Goal: Information Seeking & Learning: Learn about a topic

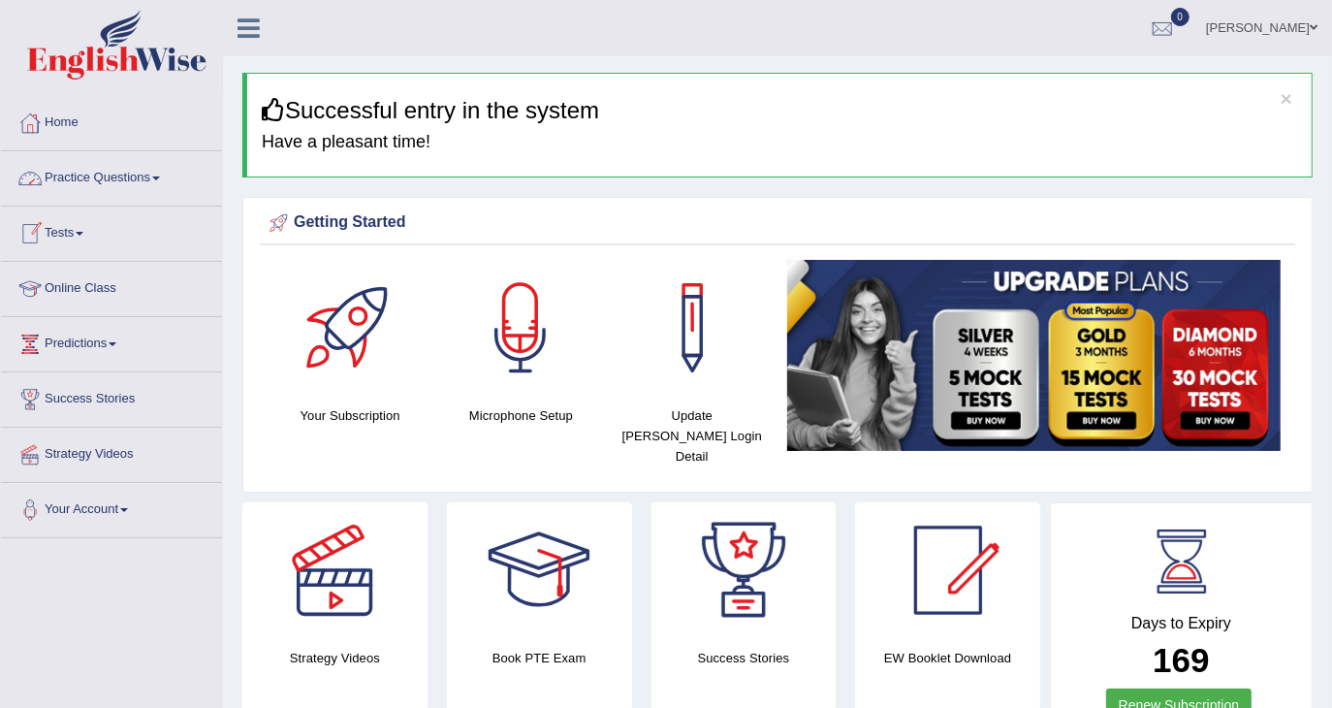
click at [155, 189] on link "Practice Questions" at bounding box center [111, 175] width 221 height 48
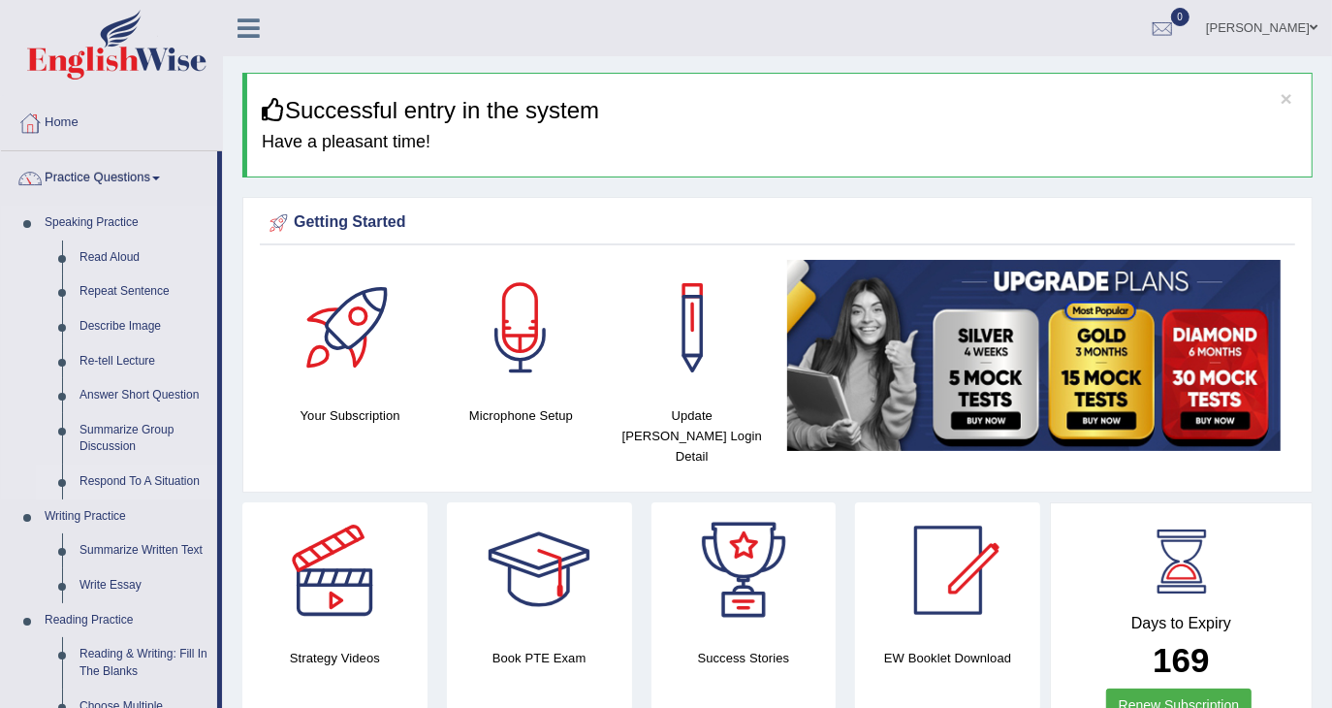
click at [133, 485] on link "Respond To A Situation" at bounding box center [144, 481] width 146 height 35
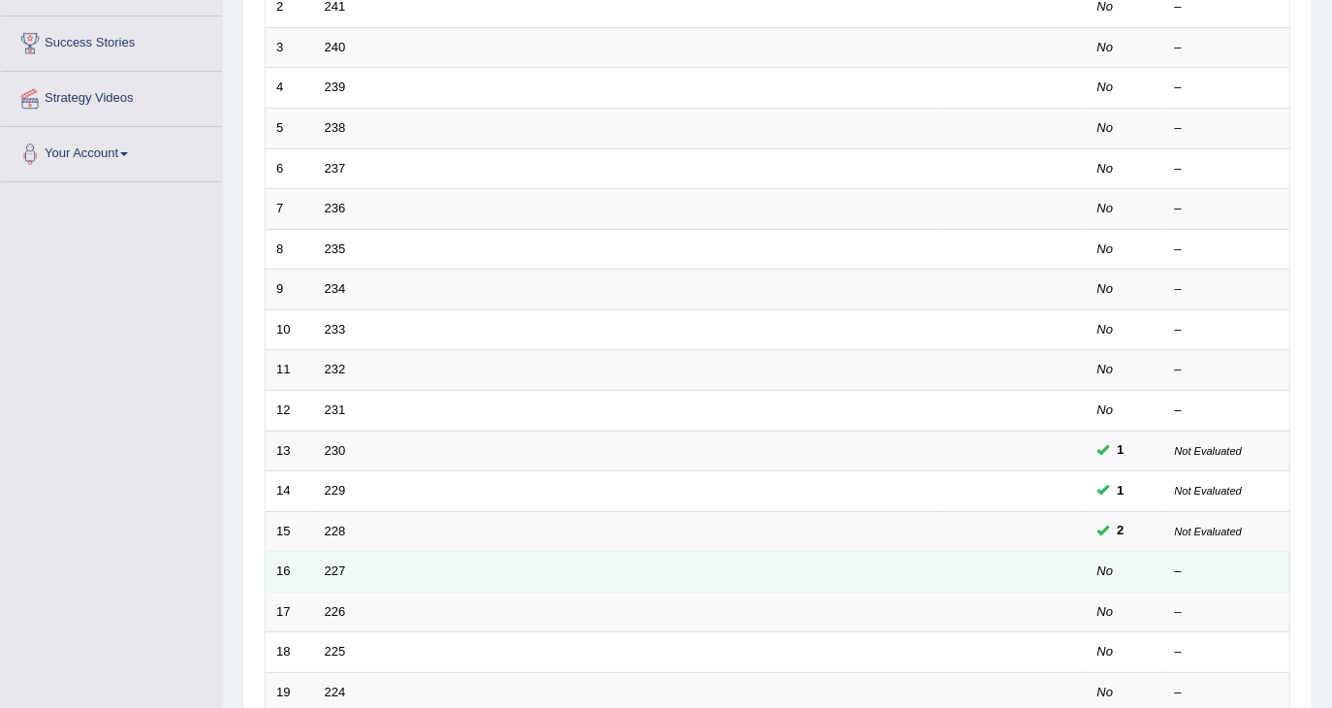
scroll to position [388, 0]
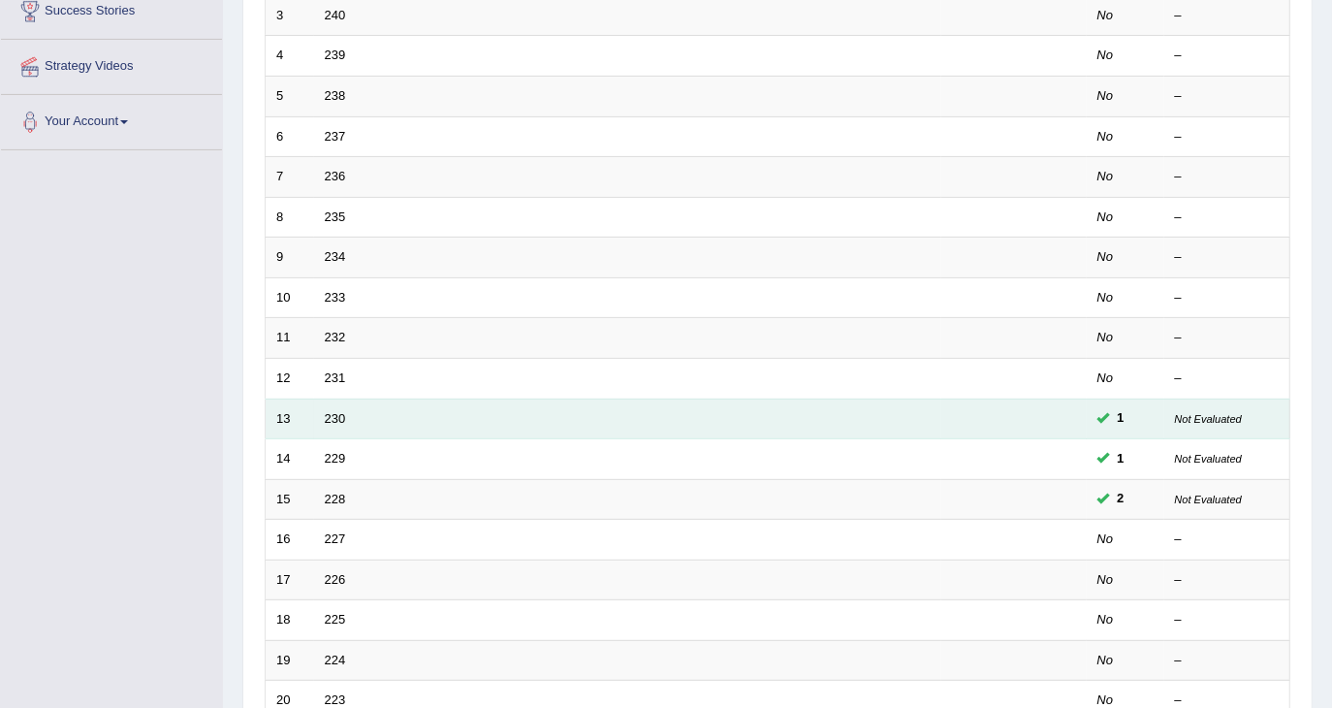
click at [320, 410] on td "230" at bounding box center [627, 419] width 627 height 41
click at [332, 411] on link "230" at bounding box center [335, 418] width 21 height 15
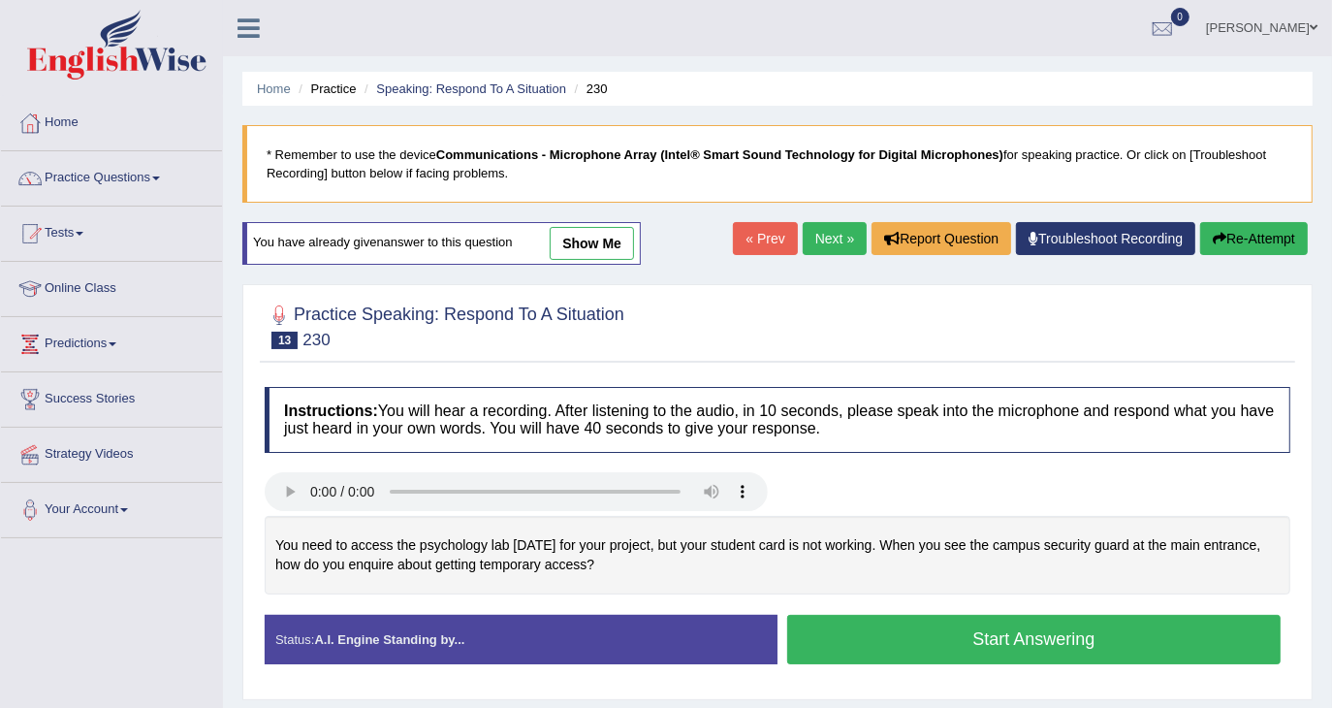
click at [609, 237] on link "show me" at bounding box center [592, 243] width 84 height 33
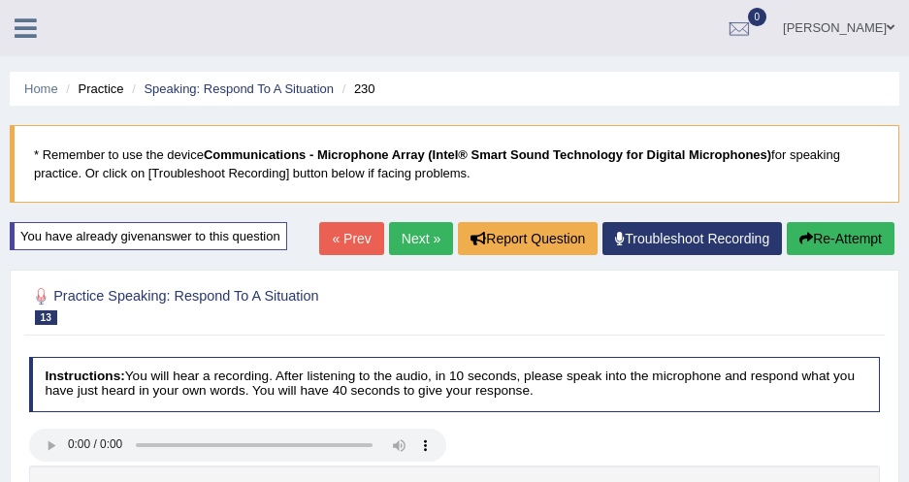
click at [414, 244] on link "Next »" at bounding box center [421, 238] width 64 height 33
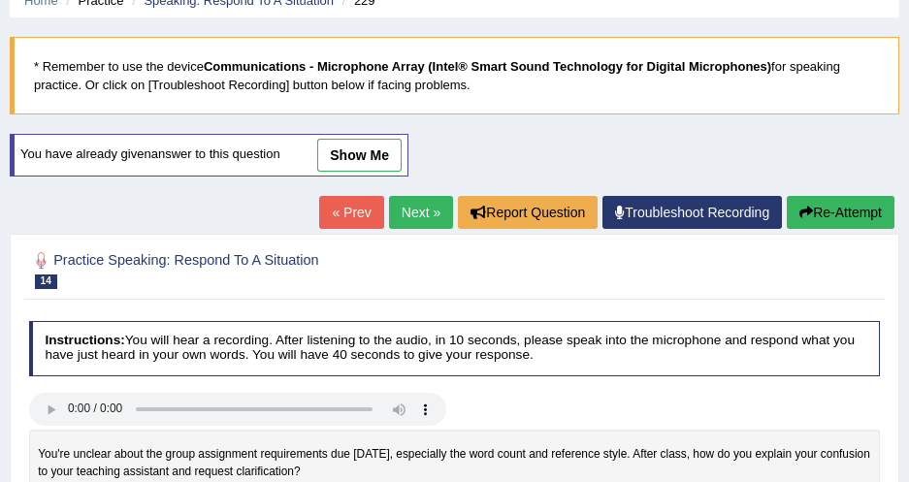
scroll to position [88, 0]
click at [368, 144] on link "show me" at bounding box center [359, 155] width 84 height 33
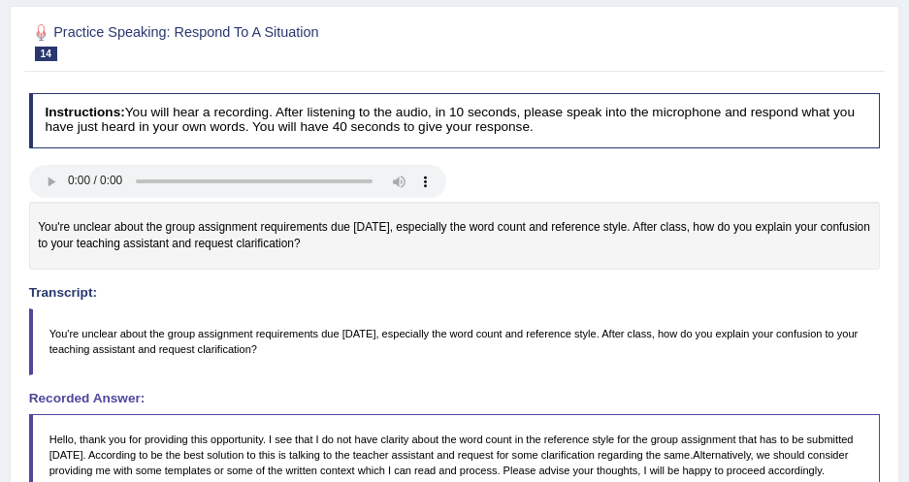
scroll to position [176, 0]
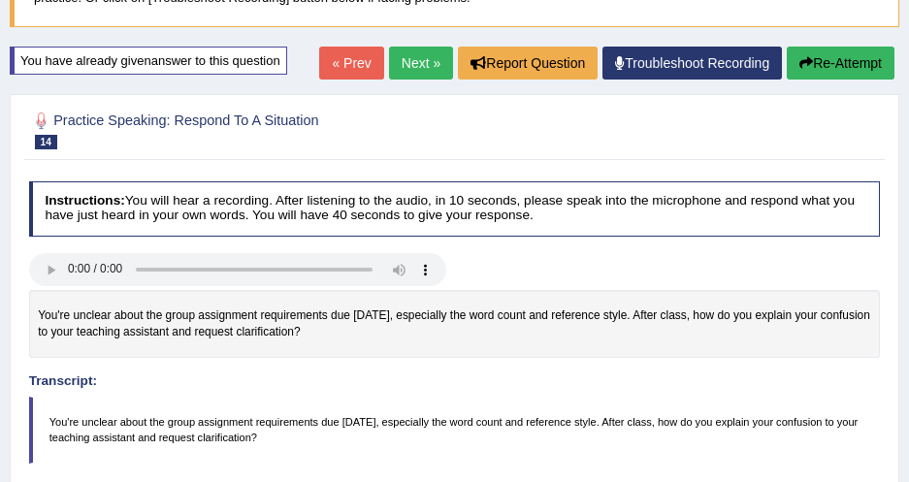
drag, startPoint x: 709, startPoint y: 184, endPoint x: 517, endPoint y: 164, distance: 193.1
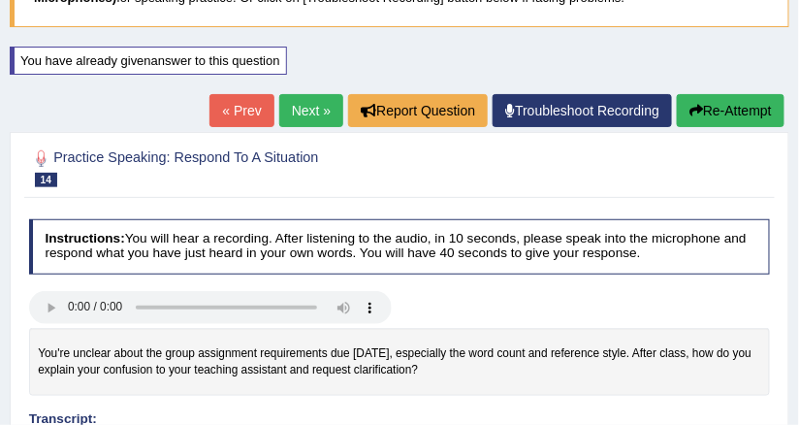
click at [316, 102] on link "Next »" at bounding box center [311, 110] width 64 height 33
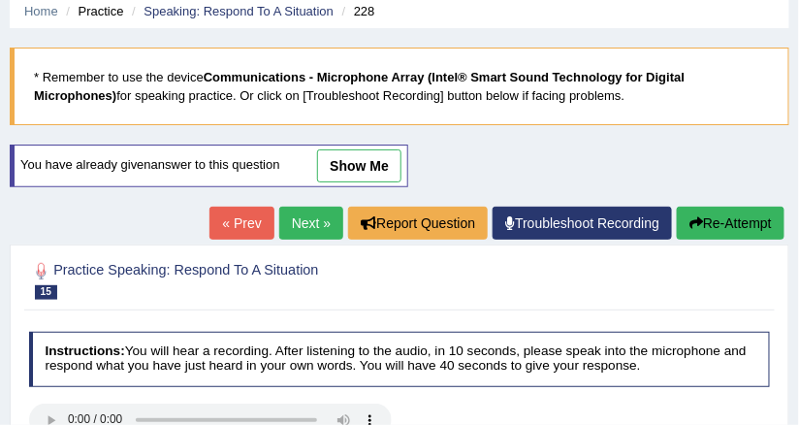
click at [368, 161] on link "show me" at bounding box center [359, 165] width 84 height 33
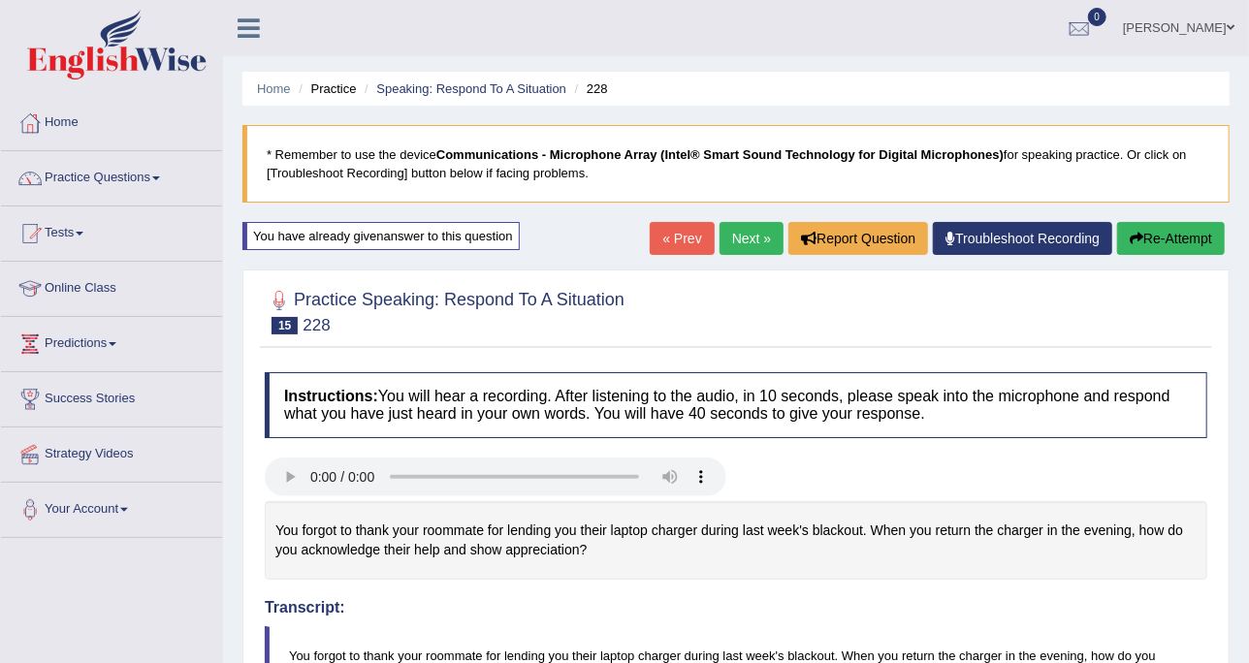
drag, startPoint x: 755, startPoint y: 1, endPoint x: 368, endPoint y: 8, distance: 387.9
click at [368, 8] on div "Disha Vij Toggle navigation Username: DishaEw Access Type: Online Subscription:…" at bounding box center [736, 28] width 1026 height 56
click at [130, 183] on link "Practice Questions" at bounding box center [111, 175] width 221 height 48
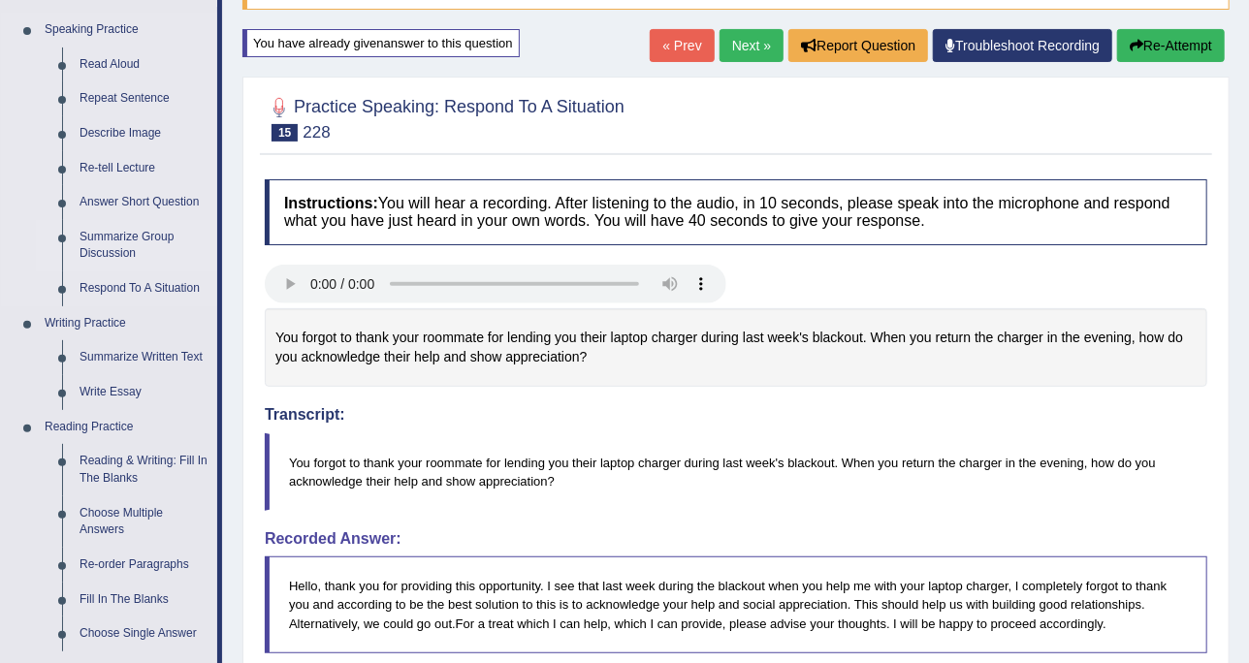
scroll to position [242, 0]
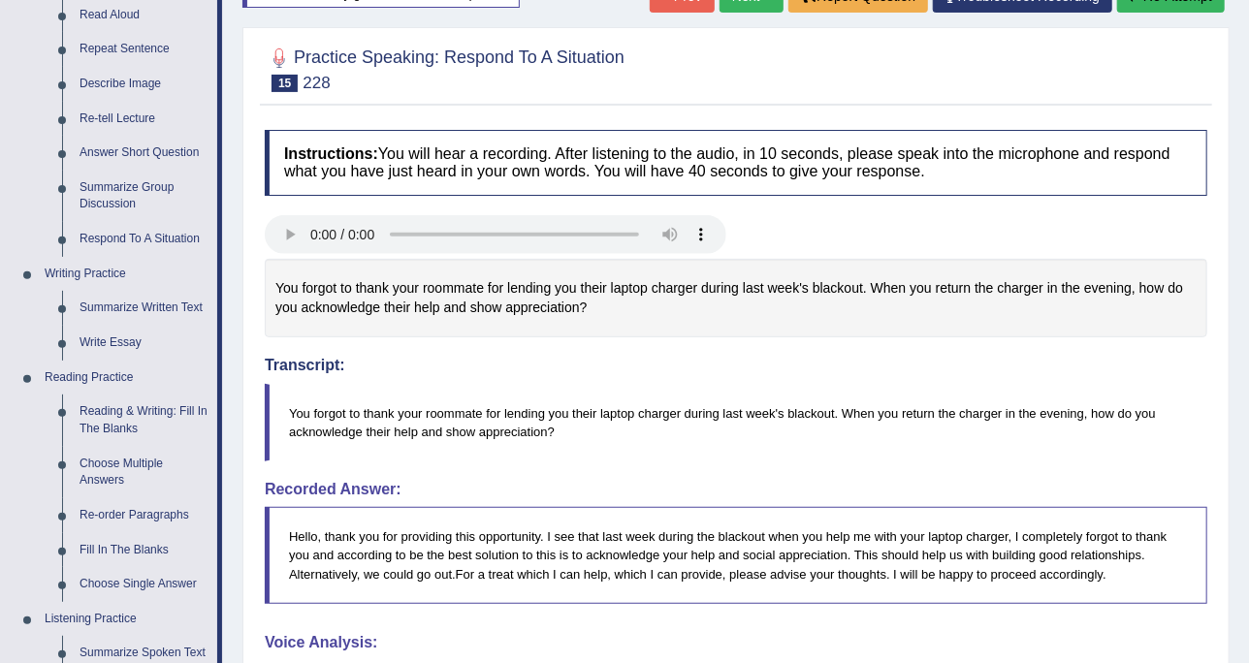
click at [368, 340] on h4 "Transcript:" at bounding box center [736, 322] width 943 height 106
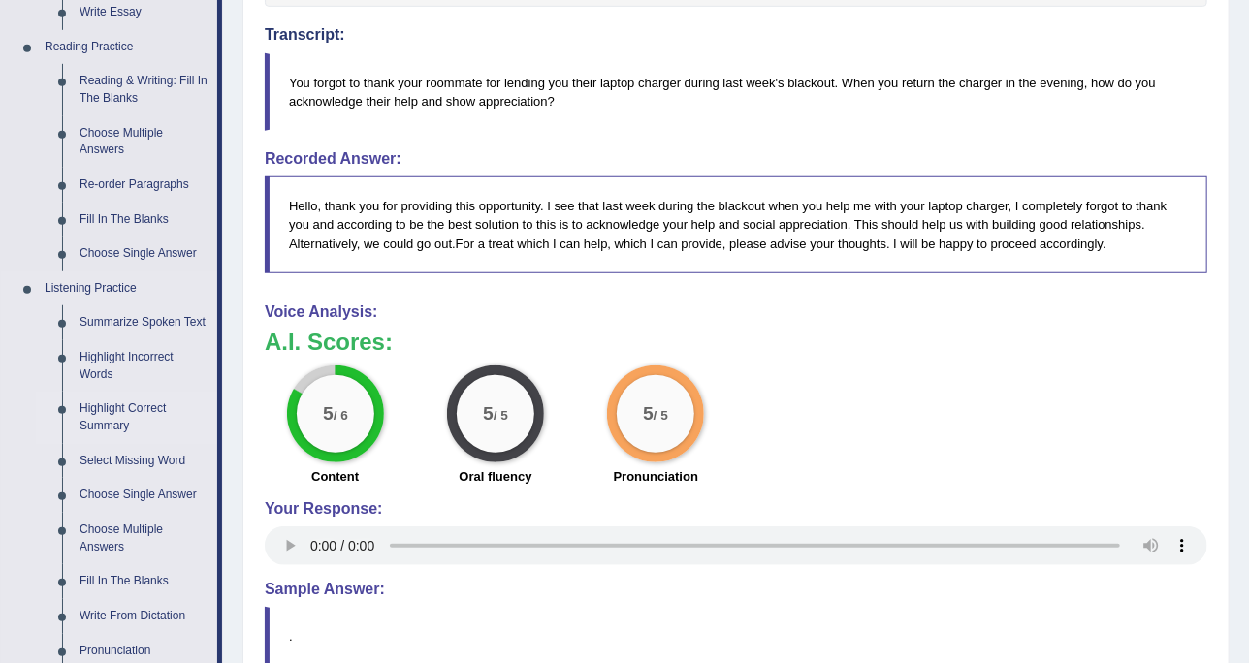
scroll to position [606, 0]
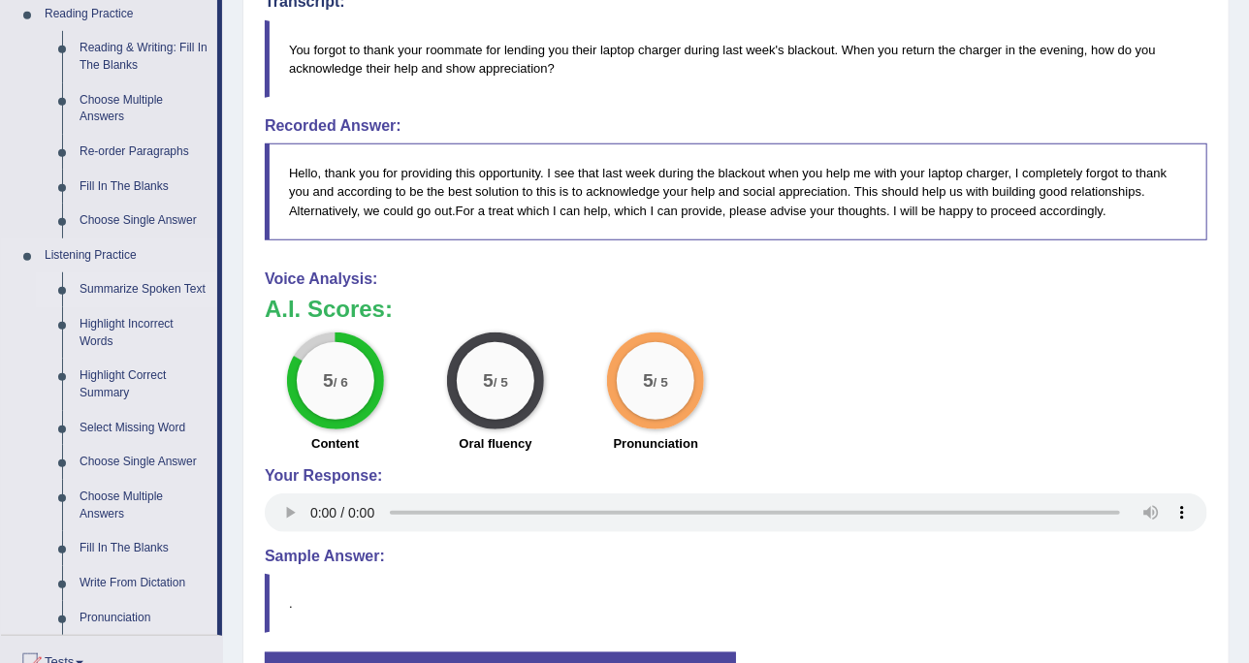
click at [154, 278] on link "Summarize Spoken Text" at bounding box center [144, 289] width 146 height 35
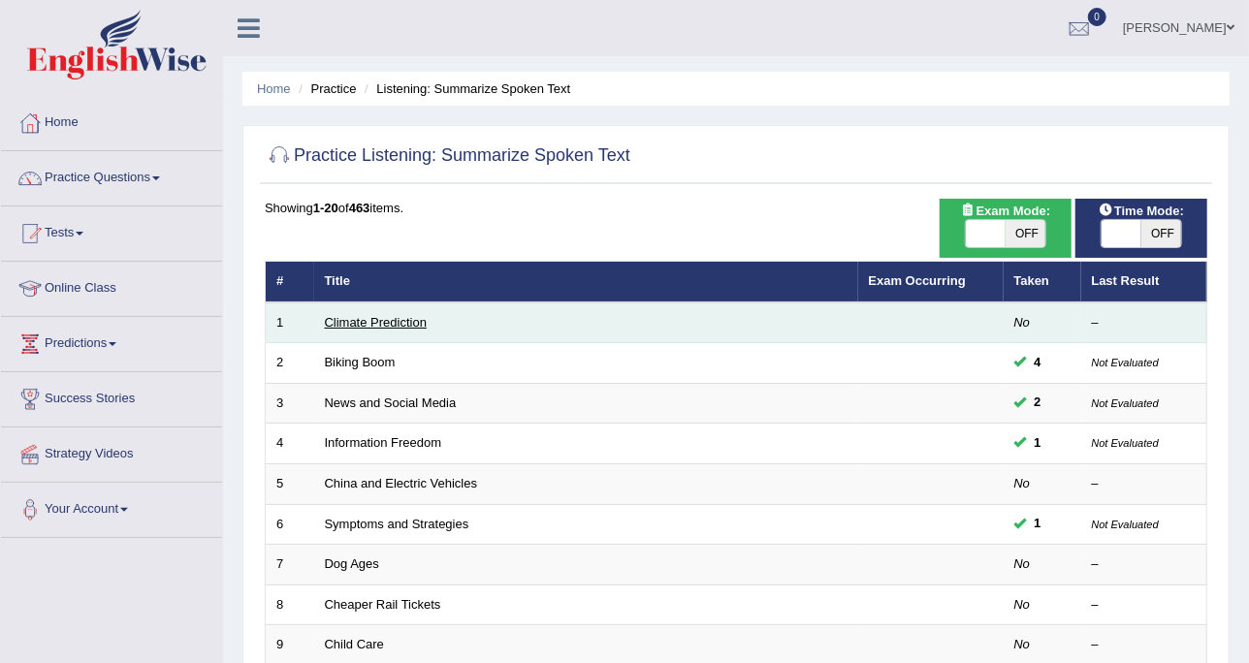
click at [405, 324] on link "Climate Prediction" at bounding box center [376, 322] width 103 height 15
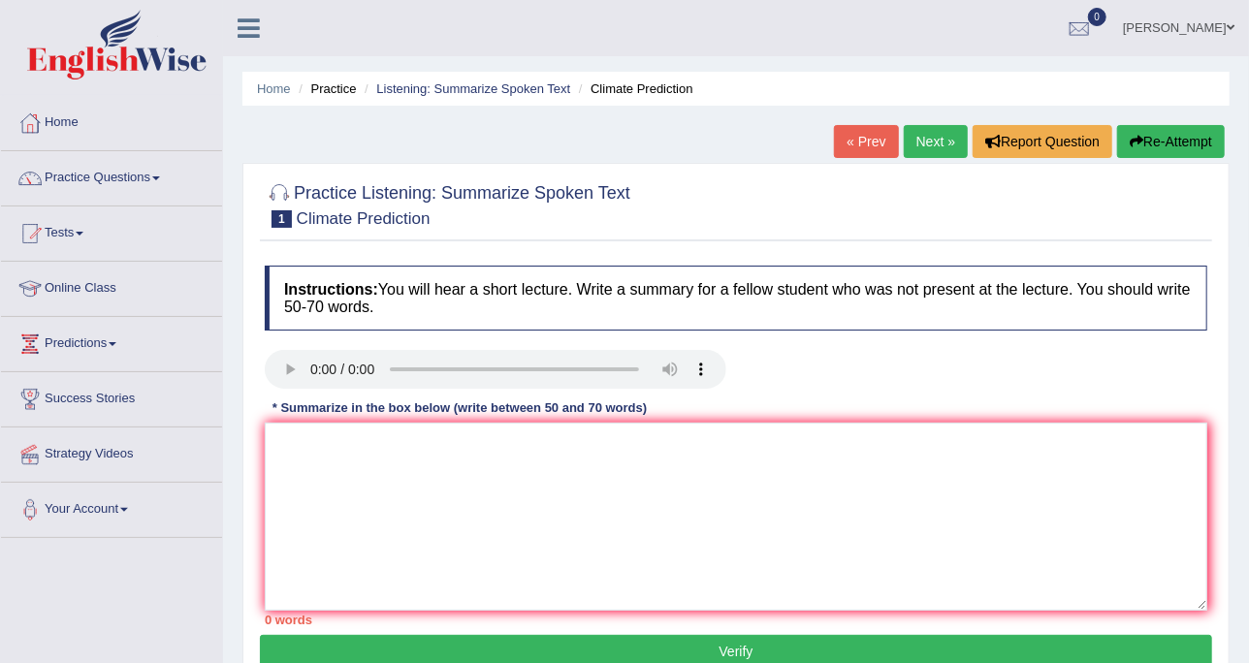
click at [918, 143] on link "Next »" at bounding box center [936, 141] width 64 height 33
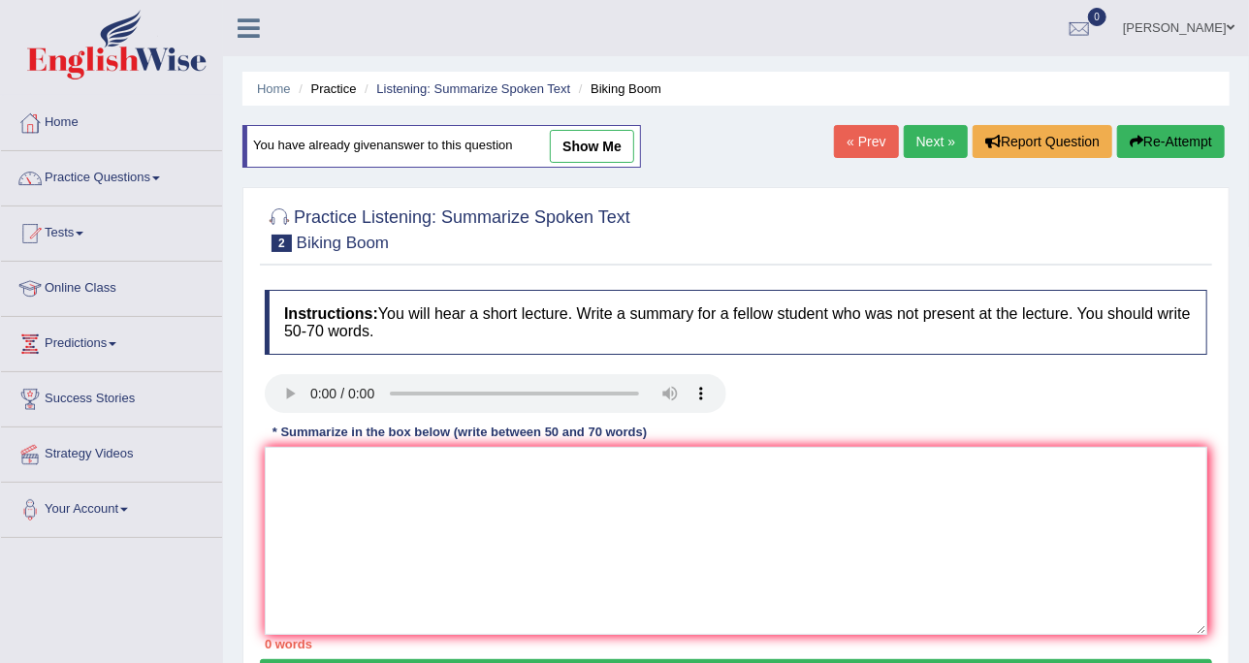
click at [935, 146] on link "Next »" at bounding box center [936, 141] width 64 height 33
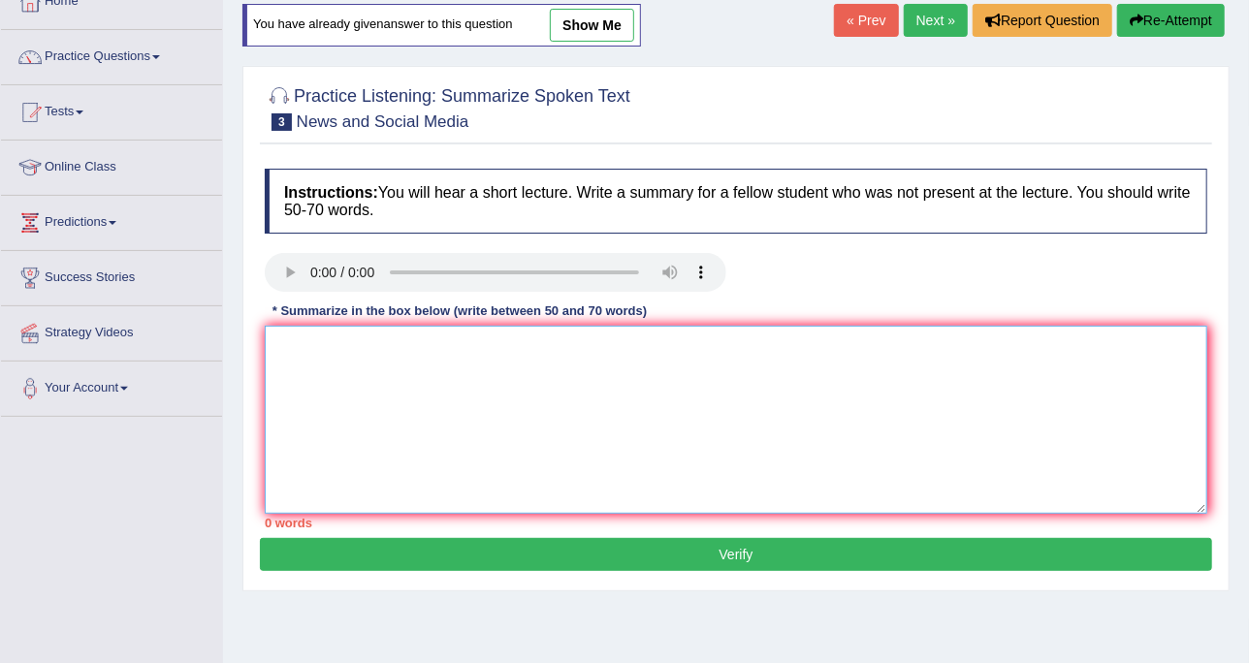
click at [351, 340] on textarea at bounding box center [736, 420] width 943 height 188
paste textarea "The speaker provided a comprehensive overview of [main topic], highlighting sev…"
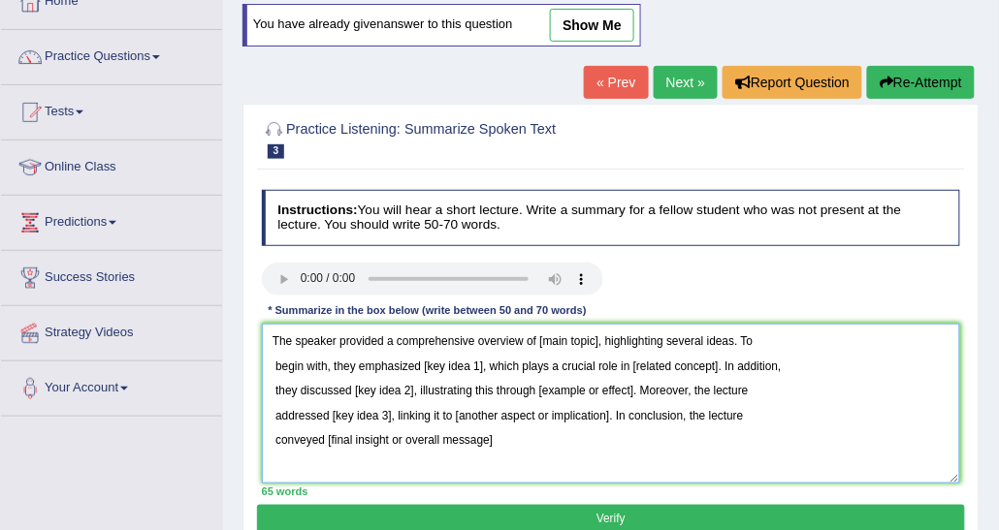
drag, startPoint x: 535, startPoint y: 338, endPoint x: 598, endPoint y: 340, distance: 63.1
click at [598, 340] on textarea "The speaker provided a comprehensive overview of [main topic], highlighting sev…" at bounding box center [611, 404] width 699 height 160
drag, startPoint x: 420, startPoint y: 367, endPoint x: 479, endPoint y: 365, distance: 59.2
click at [479, 365] on textarea "The speaker provided a comprehensive overview of smartphonesand laptops in hand…" at bounding box center [611, 404] width 699 height 160
click at [614, 336] on textarea "The speaker provided a comprehensive overview of smartphonesand laptops in hand…" at bounding box center [611, 404] width 699 height 160
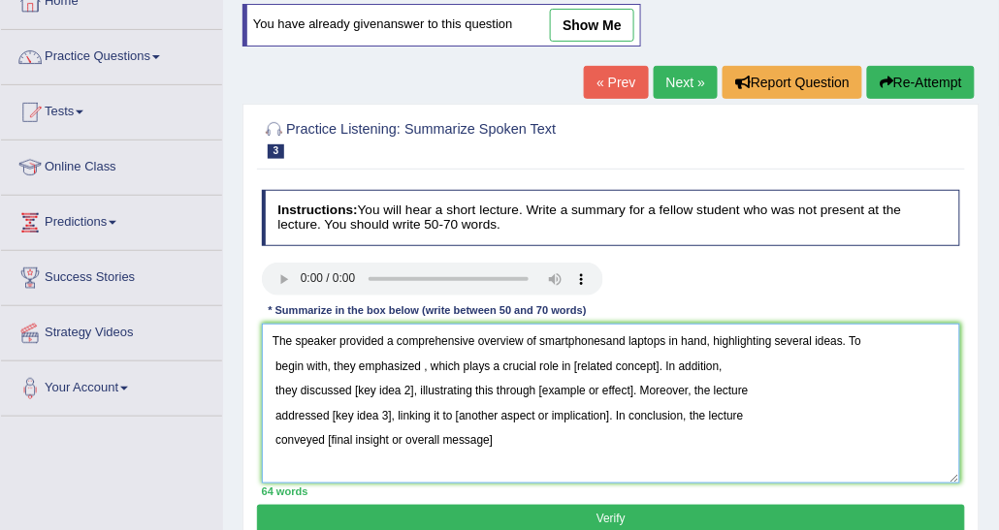
click at [605, 338] on textarea "The speaker provided a comprehensive overview of smartphonesand laptops in hand…" at bounding box center [611, 404] width 699 height 160
click at [419, 368] on textarea "The speaker provided a comprehensive overview of smartphones and laptops in han…" at bounding box center [611, 404] width 699 height 160
click at [423, 368] on textarea "The speaker provided a comprehensive overview of smartphones and laptops in han…" at bounding box center [611, 404] width 699 height 160
drag, startPoint x: 756, startPoint y: 361, endPoint x: 836, endPoint y: 368, distance: 79.8
click at [836, 368] on textarea "The speaker provided a comprehensive overview of smartphones and laptops in han…" at bounding box center [611, 404] width 699 height 160
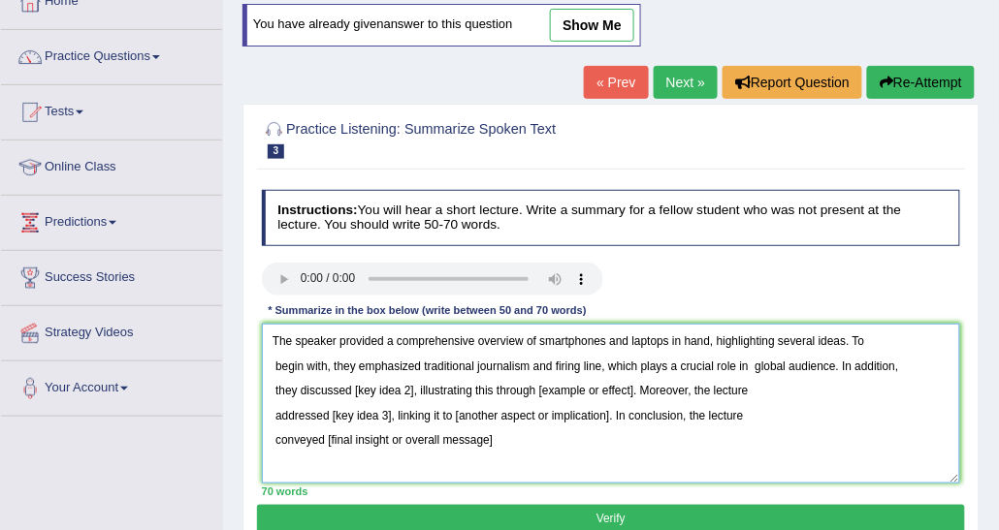
click at [751, 368] on textarea "The speaker provided a comprehensive overview of smartphones and laptops in han…" at bounding box center [611, 404] width 699 height 160
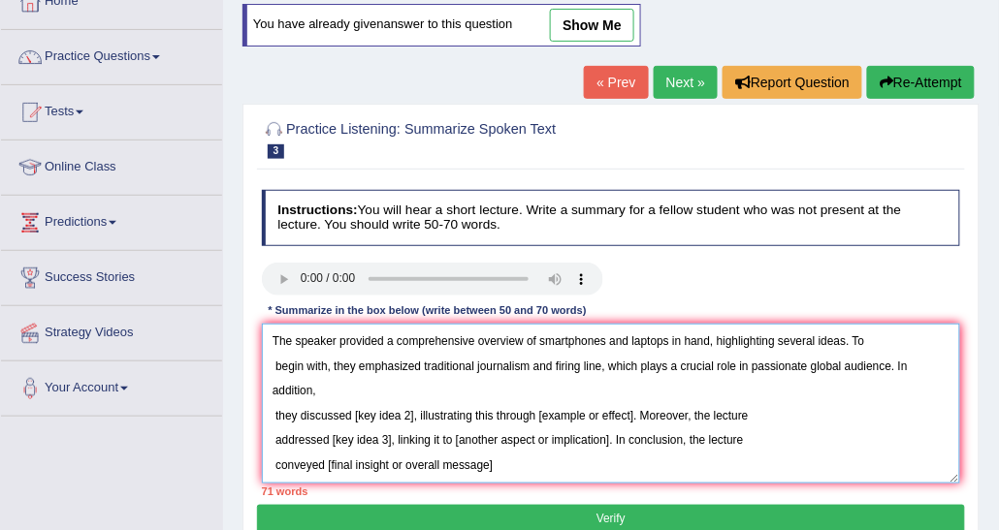
click at [269, 416] on textarea "The speaker provided a comprehensive overview of smartphones and laptops in han…" at bounding box center [611, 404] width 699 height 160
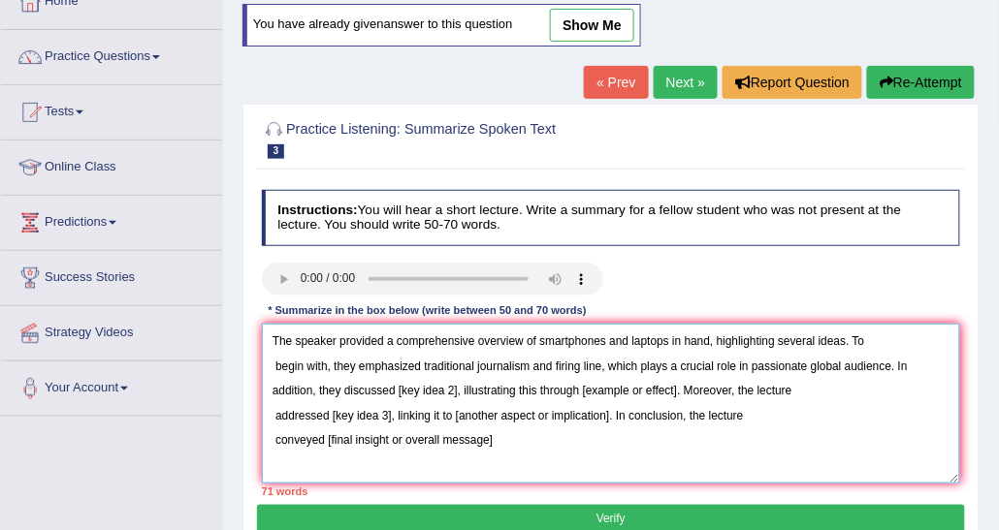
drag, startPoint x: 395, startPoint y: 386, endPoint x: 455, endPoint y: 393, distance: 60.5
click at [455, 393] on textarea "The speaker provided a comprehensive overview of smartphones and laptops in han…" at bounding box center [611, 404] width 699 height 160
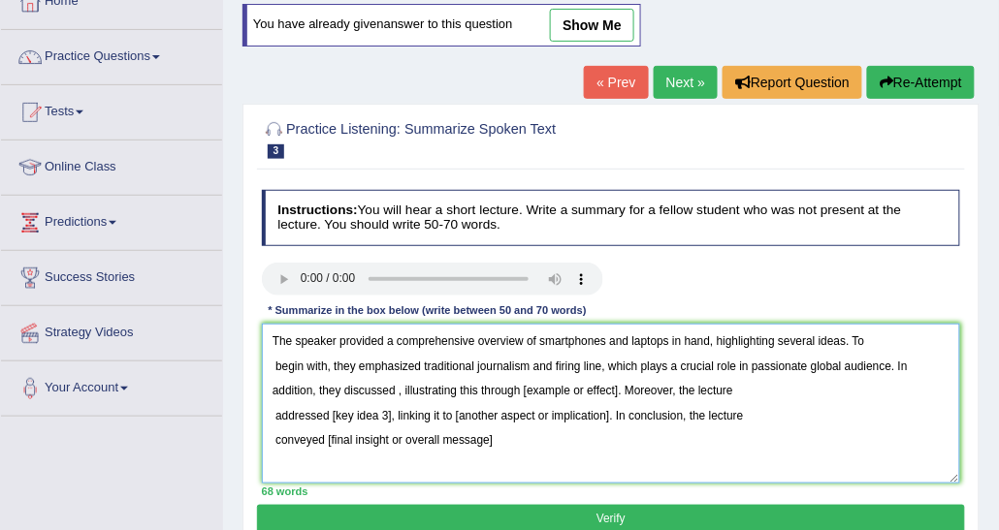
click at [397, 392] on textarea "The speaker provided a comprehensive overview of smartphones and laptops in han…" at bounding box center [611, 404] width 699 height 160
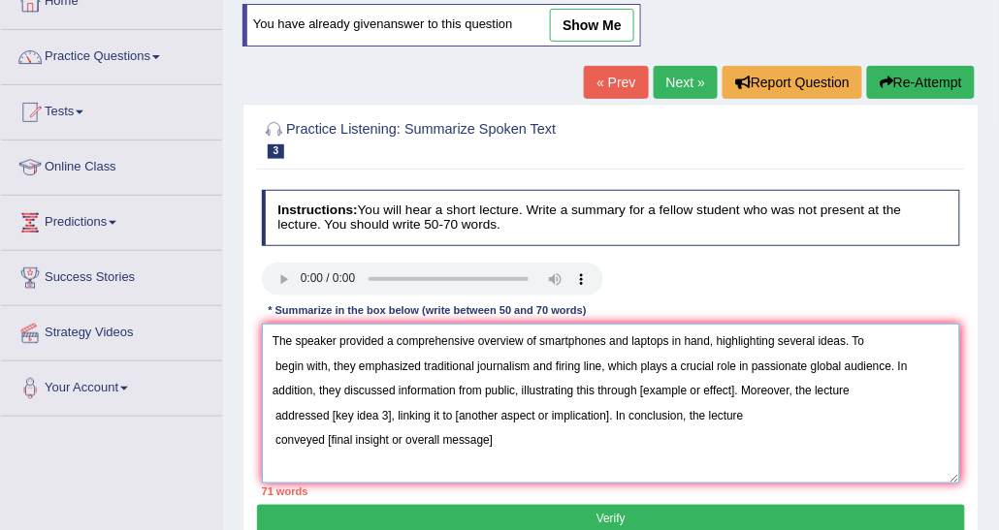
click at [647, 390] on textarea "The speaker provided a comprehensive overview of smartphones and laptops in han…" at bounding box center [611, 404] width 699 height 160
drag, startPoint x: 646, startPoint y: 388, endPoint x: 658, endPoint y: 387, distance: 12.6
click at [658, 387] on textarea "The speaker provided a comprehensive overview of smartphones and laptops in han…" at bounding box center [611, 404] width 699 height 160
drag, startPoint x: 645, startPoint y: 387, endPoint x: 740, endPoint y: 394, distance: 95.3
click at [740, 394] on textarea "The speaker provided a comprehensive overview of smartphones and laptops in han…" at bounding box center [611, 404] width 699 height 160
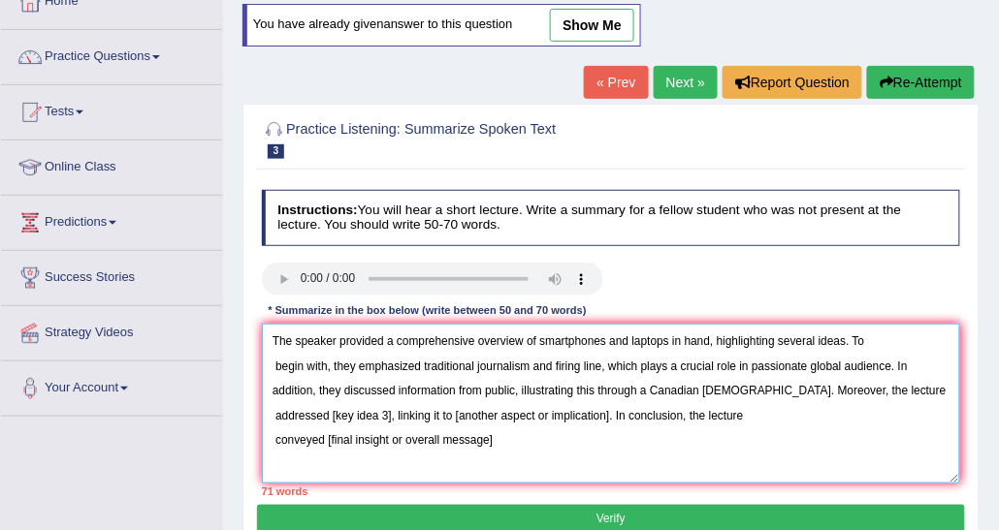
click at [645, 396] on textarea "The speaker provided a comprehensive overview of smartphones and laptops in han…" at bounding box center [611, 404] width 699 height 160
click at [728, 390] on textarea "The speaker provided a comprehensive overview of smartphones and laptops in han…" at bounding box center [611, 404] width 699 height 160
click at [728, 385] on textarea "The speaker provided a comprehensive overview of smartphones and laptops in han…" at bounding box center [611, 404] width 699 height 160
click at [726, 393] on textarea "The speaker provided a comprehensive overview of smartphones and laptops in han…" at bounding box center [611, 404] width 699 height 160
drag, startPoint x: 327, startPoint y: 414, endPoint x: 387, endPoint y: 421, distance: 60.5
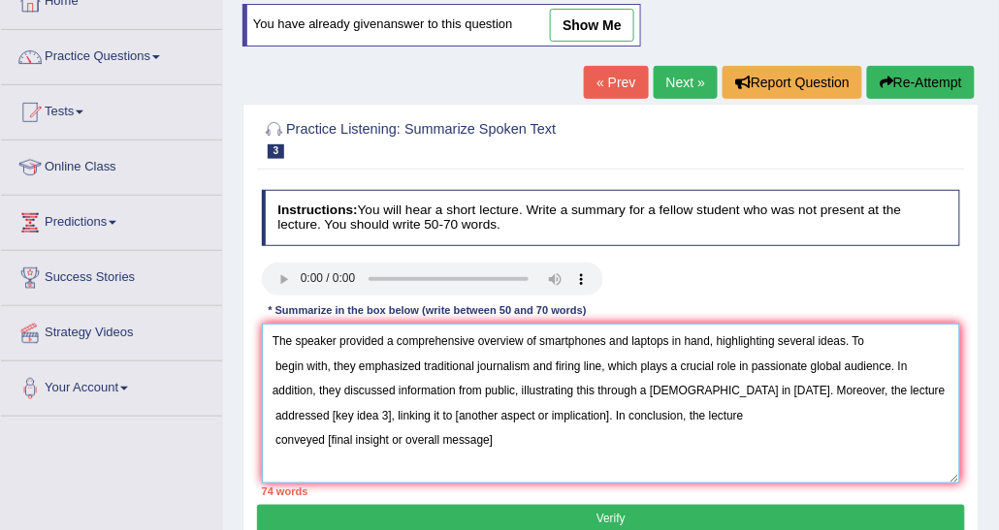
click at [387, 421] on textarea "The speaker provided a comprehensive overview of smartphones and laptops in han…" at bounding box center [611, 404] width 699 height 160
click at [331, 416] on textarea "The speaker provided a comprehensive overview of smartphones and laptops in han…" at bounding box center [611, 404] width 699 height 160
drag, startPoint x: 498, startPoint y: 409, endPoint x: 655, endPoint y: 423, distance: 156.7
click at [655, 423] on textarea "The speaker provided a comprehensive overview of smartphones and laptops in han…" at bounding box center [611, 404] width 699 height 160
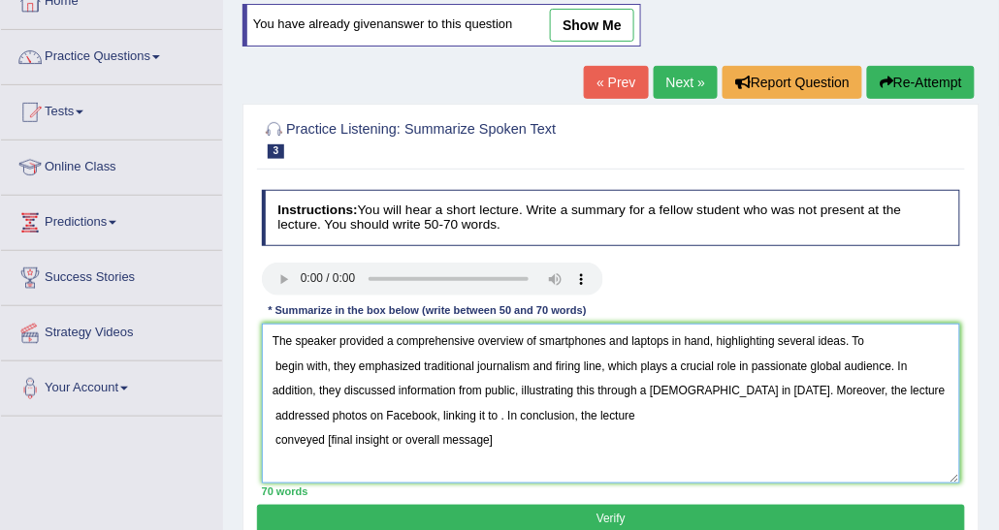
click at [498, 417] on textarea "The speaker provided a comprehensive overview of smartphones and laptops in han…" at bounding box center [611, 404] width 699 height 160
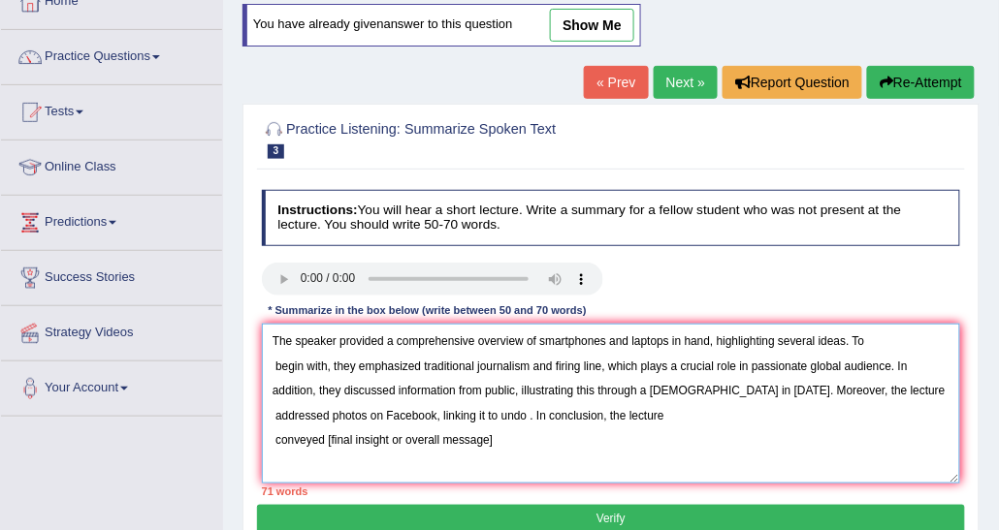
click at [528, 419] on textarea "The speaker provided a comprehensive overview of smartphones and laptops in han…" at bounding box center [611, 404] width 699 height 160
drag, startPoint x: 512, startPoint y: 416, endPoint x: 525, endPoint y: 417, distance: 12.6
click at [525, 417] on textarea "The speaker provided a comprehensive overview of smartphones and laptops in han…" at bounding box center [611, 404] width 699 height 160
click at [275, 439] on textarea "The speaker provided a comprehensive overview of smartphones and laptops in han…" at bounding box center [611, 404] width 699 height 160
drag, startPoint x: 782, startPoint y: 409, endPoint x: 950, endPoint y: 410, distance: 168.7
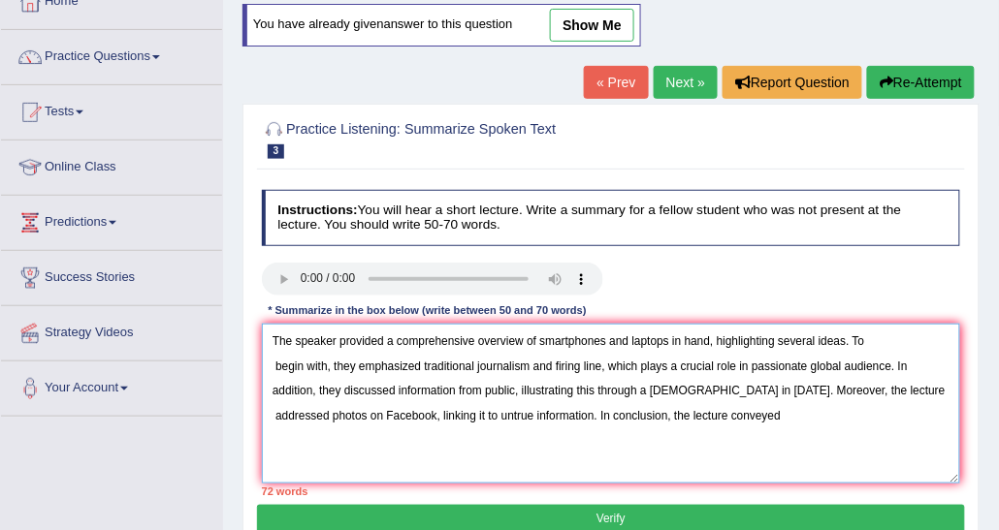
click at [950, 410] on textarea "The speaker provided a comprehensive overview of smartphones and laptops in han…" at bounding box center [611, 404] width 699 height 160
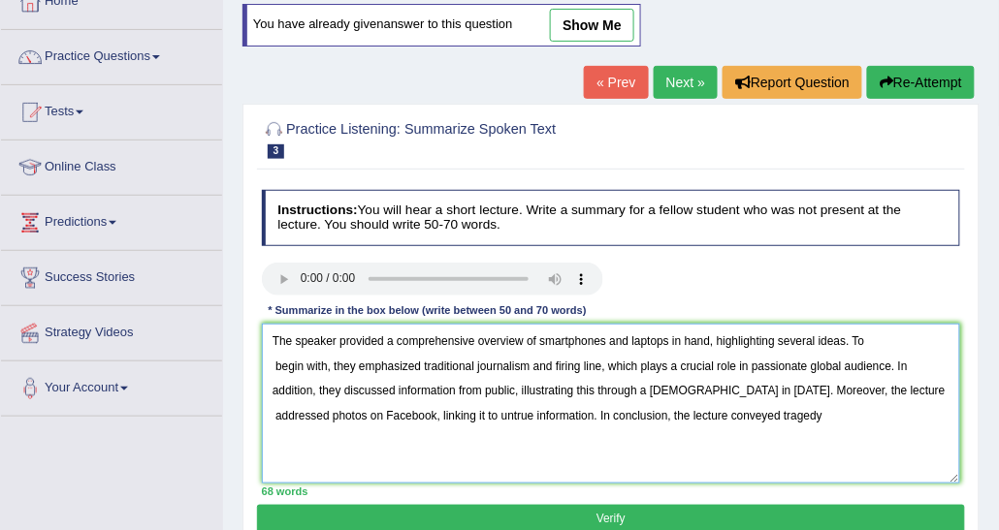
click at [783, 413] on textarea "The speaker provided a comprehensive overview of smartphones and laptops in han…" at bounding box center [611, 404] width 699 height 160
click at [780, 414] on textarea "The speaker provided a comprehensive overview of smartphones and laptops in han…" at bounding box center [611, 404] width 699 height 160
click at [883, 410] on textarea "The speaker provided a comprehensive overview of smartphones and laptops in han…" at bounding box center [611, 404] width 699 height 160
click at [891, 414] on textarea "The speaker provided a comprehensive overview of smartphones and laptops in han…" at bounding box center [611, 404] width 699 height 160
click at [827, 426] on textarea "The speaker provided a comprehensive overview of smartphones and laptops in han…" at bounding box center [611, 404] width 699 height 160
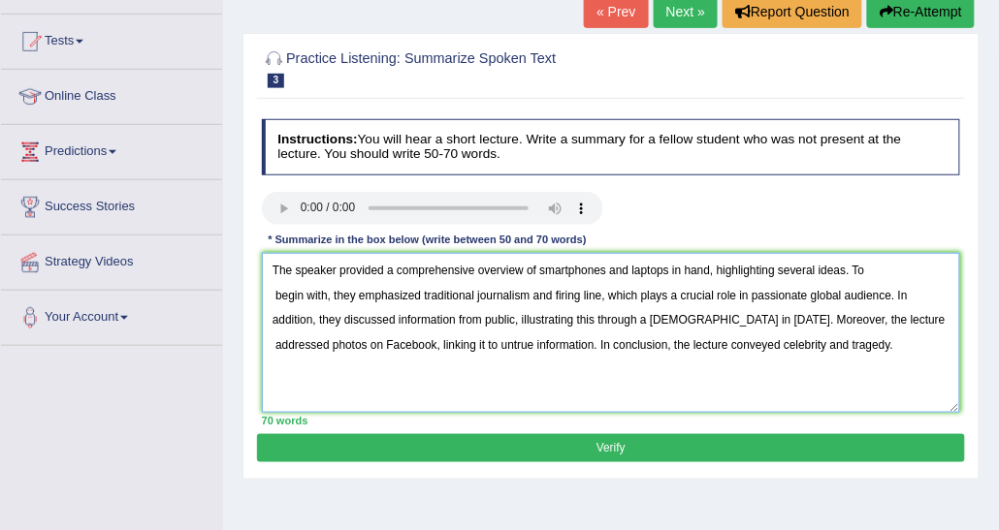
scroll to position [218, 0]
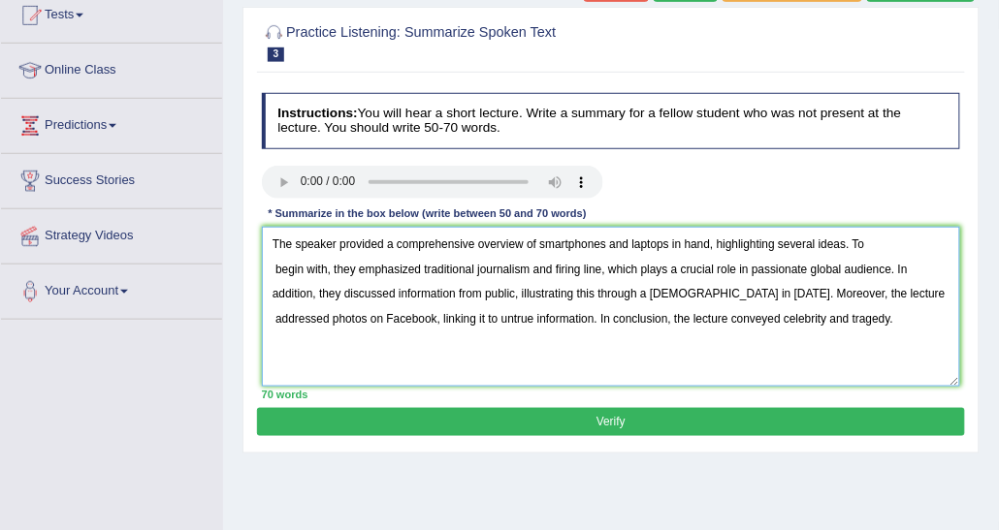
click at [276, 313] on textarea "The speaker provided a comprehensive overview of smartphones and laptops in han…" at bounding box center [611, 307] width 699 height 160
type textarea "The speaker provided a comprehensive overview of smartphones and laptops in han…"
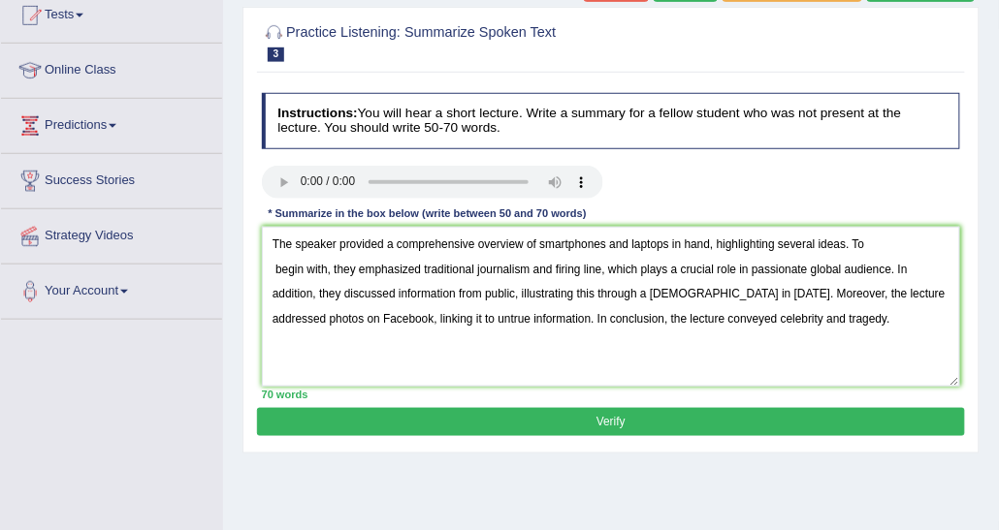
click at [701, 414] on button "Verify" at bounding box center [610, 422] width 707 height 28
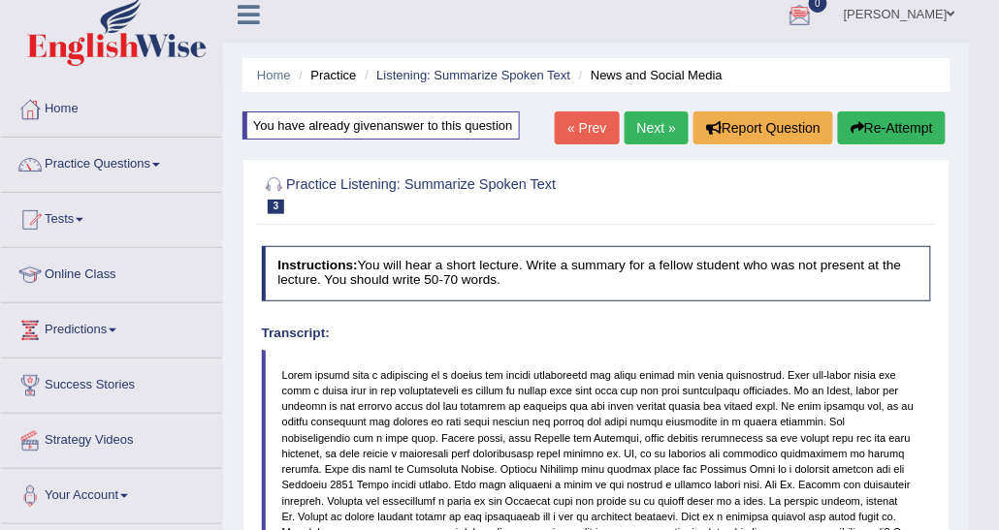
scroll to position [0, 0]
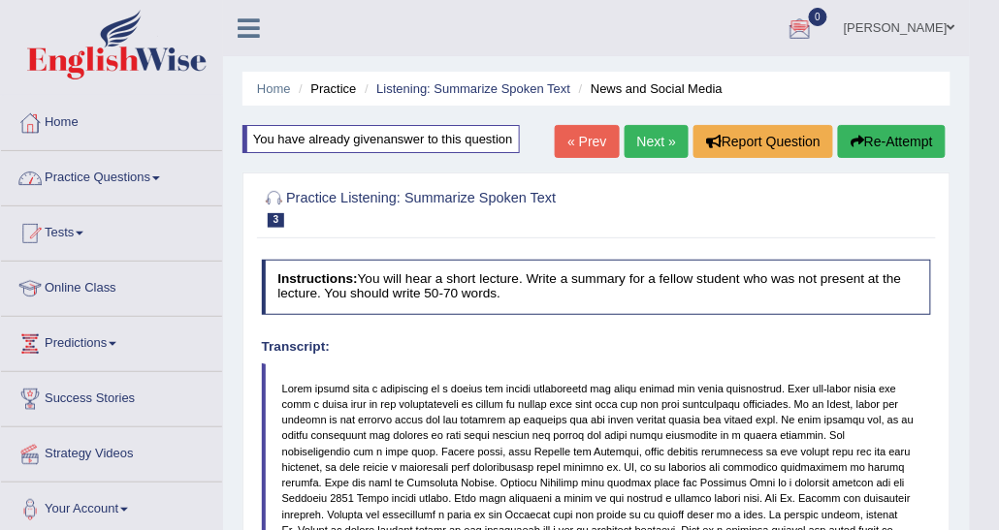
click at [82, 174] on link "Practice Questions" at bounding box center [111, 175] width 221 height 48
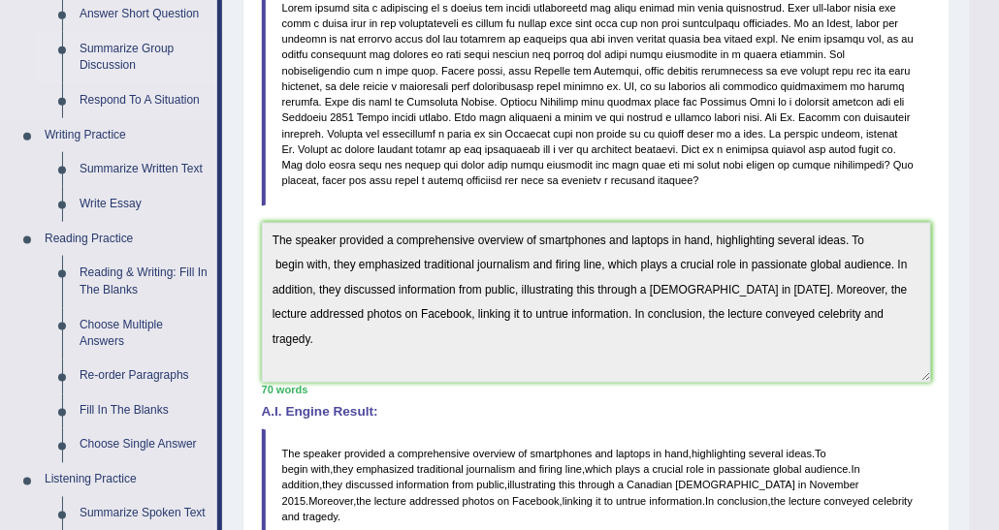
scroll to position [194, 0]
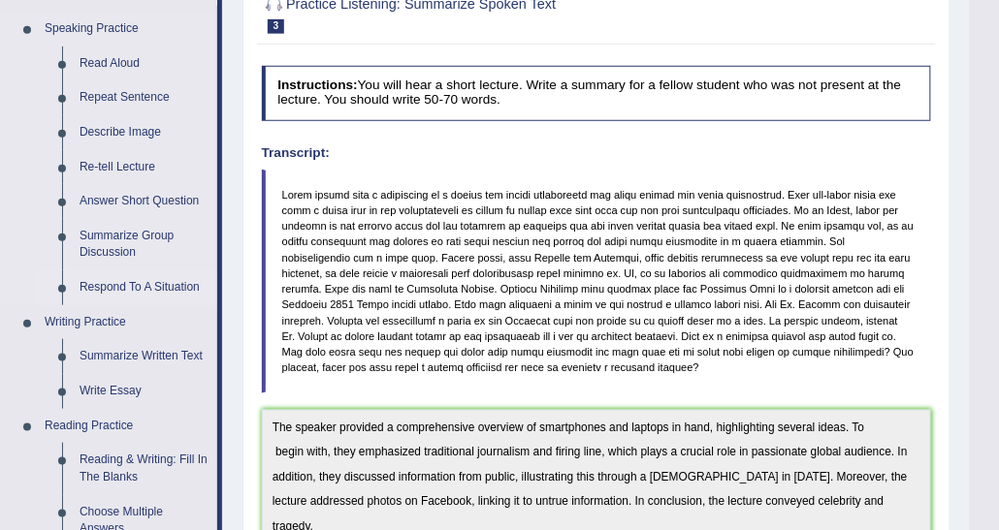
click at [137, 283] on link "Respond To A Situation" at bounding box center [144, 288] width 146 height 35
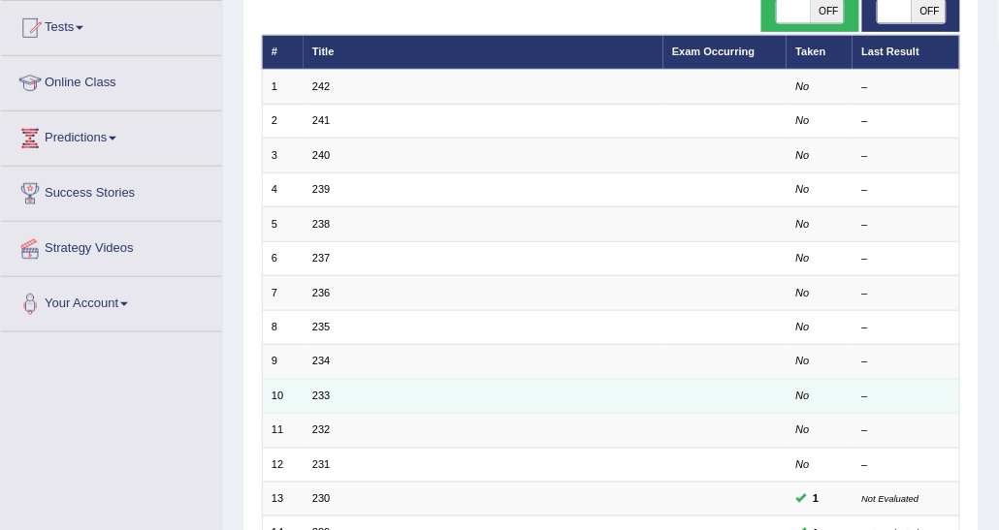
scroll to position [191, 0]
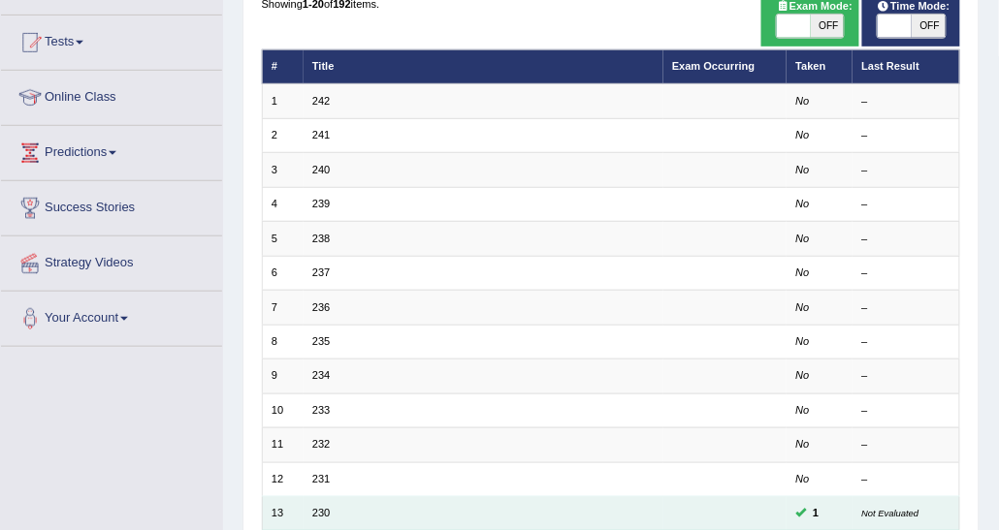
click at [304, 510] on td "230" at bounding box center [484, 514] width 360 height 34
click at [324, 511] on link "230" at bounding box center [320, 513] width 17 height 12
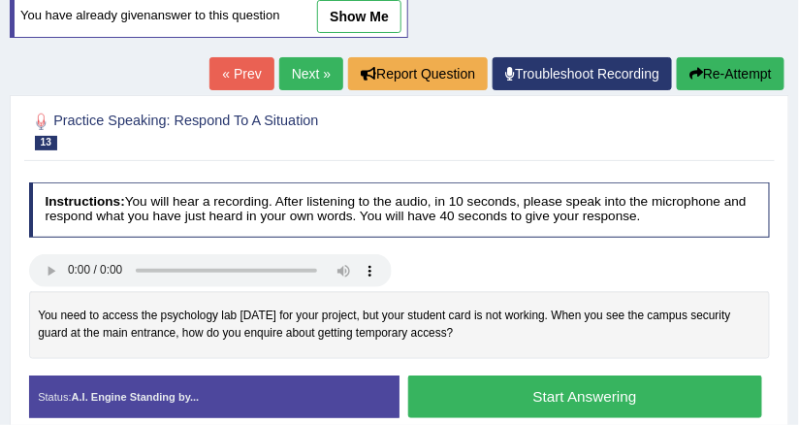
scroll to position [136, 0]
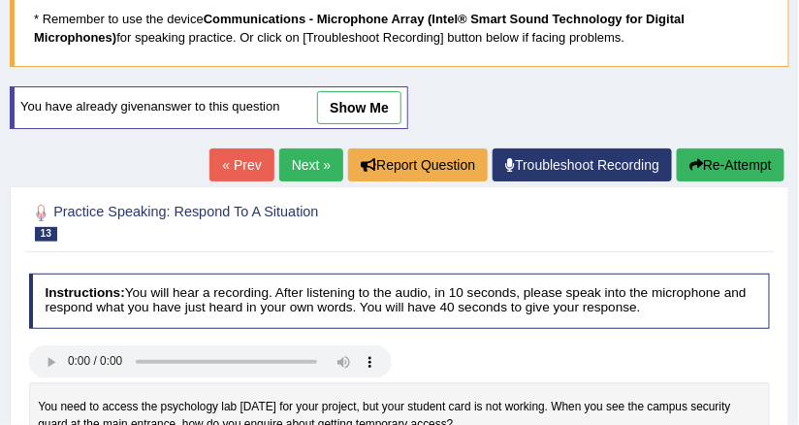
click at [326, 107] on link "show me" at bounding box center [359, 107] width 84 height 33
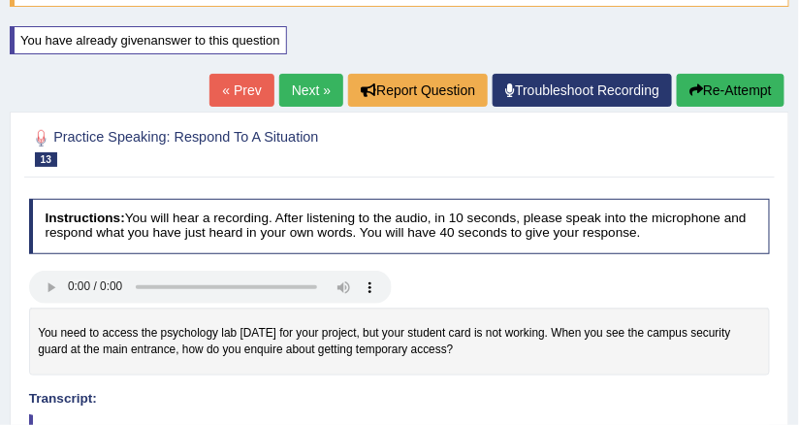
scroll to position [0, 0]
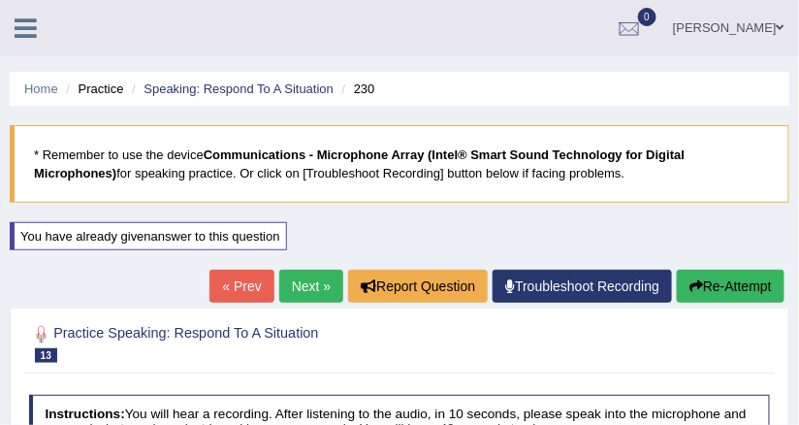
click at [296, 275] on link "Next »" at bounding box center [311, 286] width 64 height 33
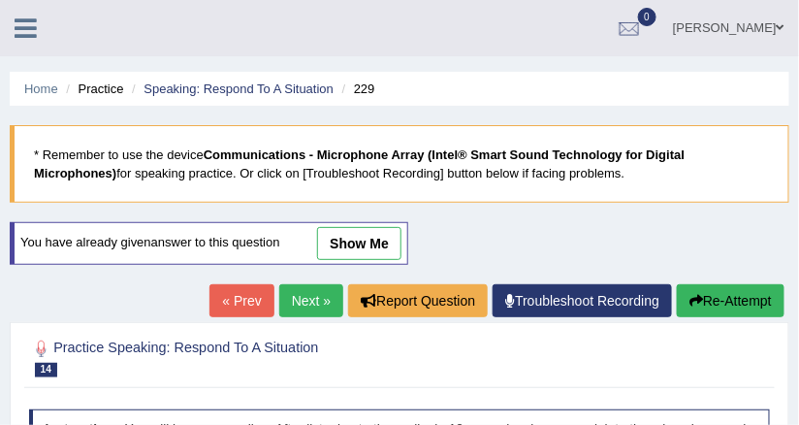
click at [370, 240] on link "show me" at bounding box center [359, 243] width 84 height 33
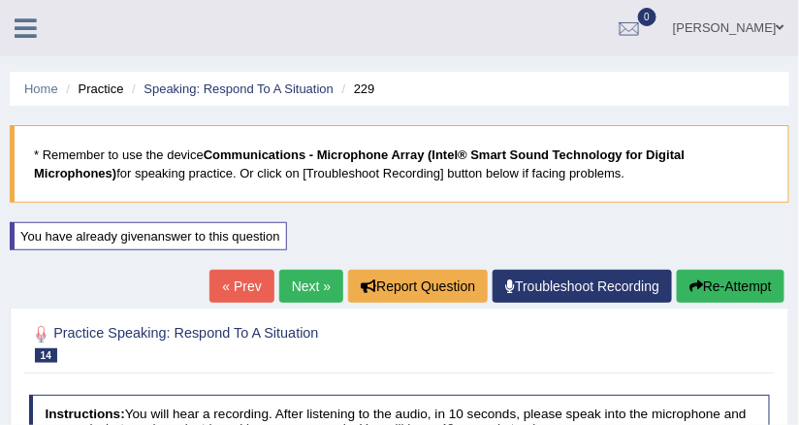
click at [312, 276] on link "Next »" at bounding box center [311, 286] width 64 height 33
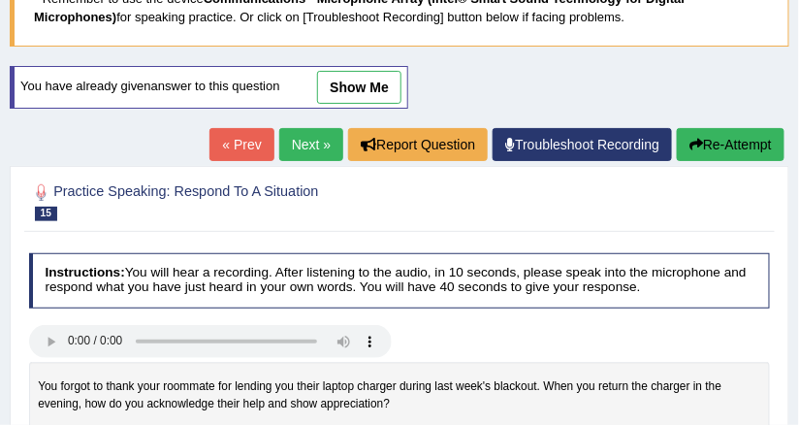
scroll to position [78, 0]
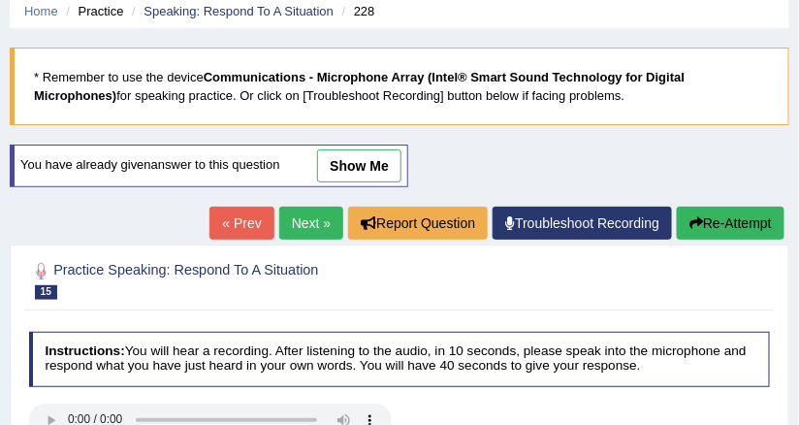
drag, startPoint x: 375, startPoint y: 176, endPoint x: 497, endPoint y: 175, distance: 122.2
click at [375, 176] on link "show me" at bounding box center [359, 165] width 84 height 33
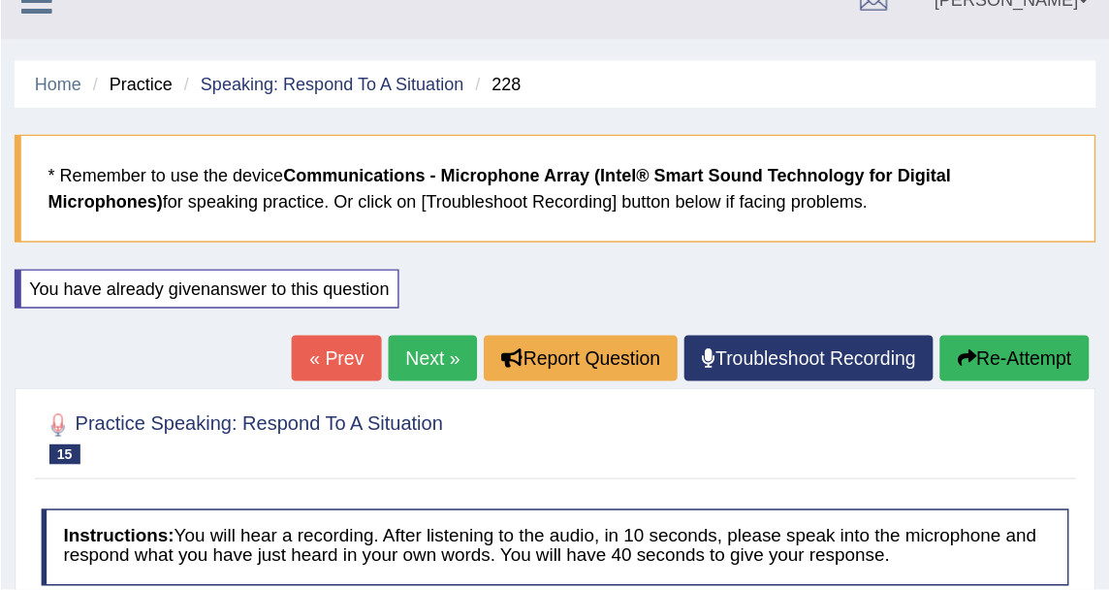
scroll to position [0, 0]
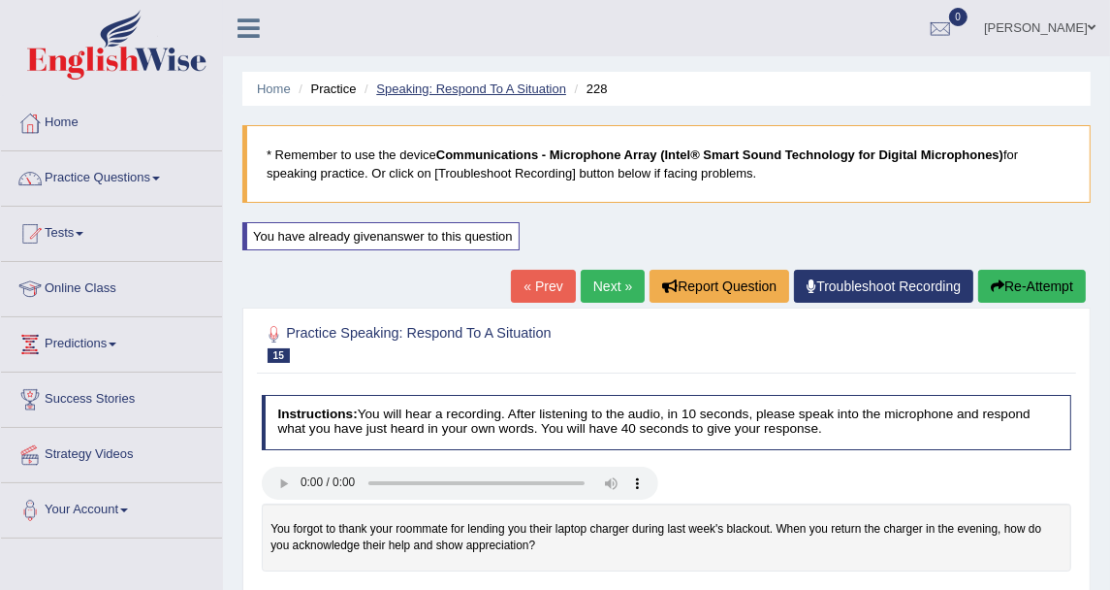
drag, startPoint x: 759, startPoint y: 2, endPoint x: 499, endPoint y: 84, distance: 272.6
click at [499, 84] on link "Speaking: Respond To A Situation" at bounding box center [471, 88] width 190 height 15
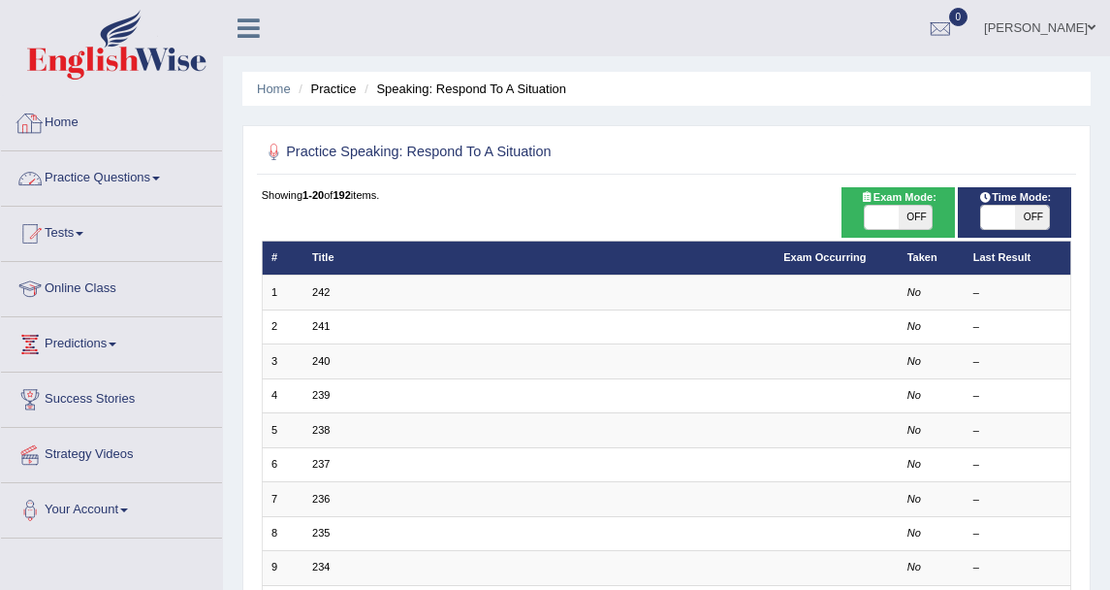
click at [93, 173] on link "Practice Questions" at bounding box center [111, 175] width 221 height 48
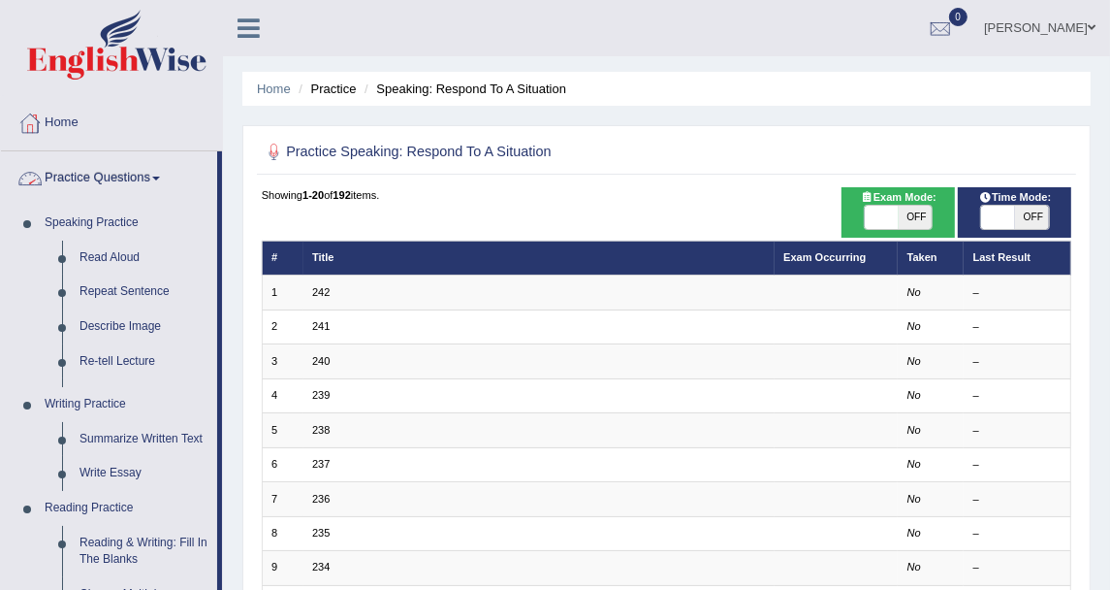
click at [70, 117] on link "Home" at bounding box center [111, 120] width 221 height 48
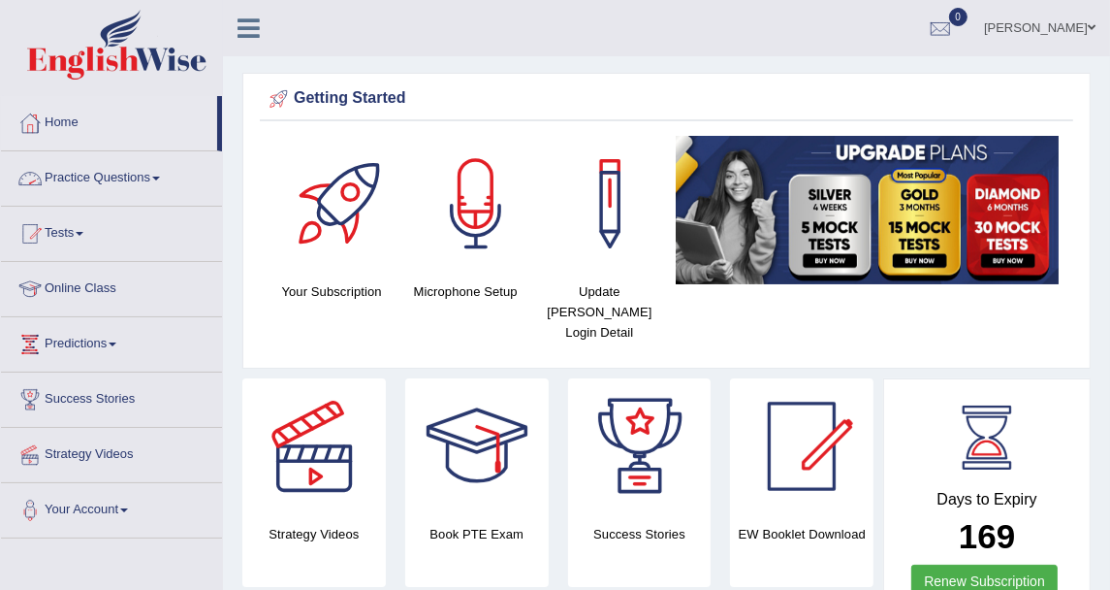
click at [183, 175] on link "Practice Questions" at bounding box center [111, 175] width 221 height 48
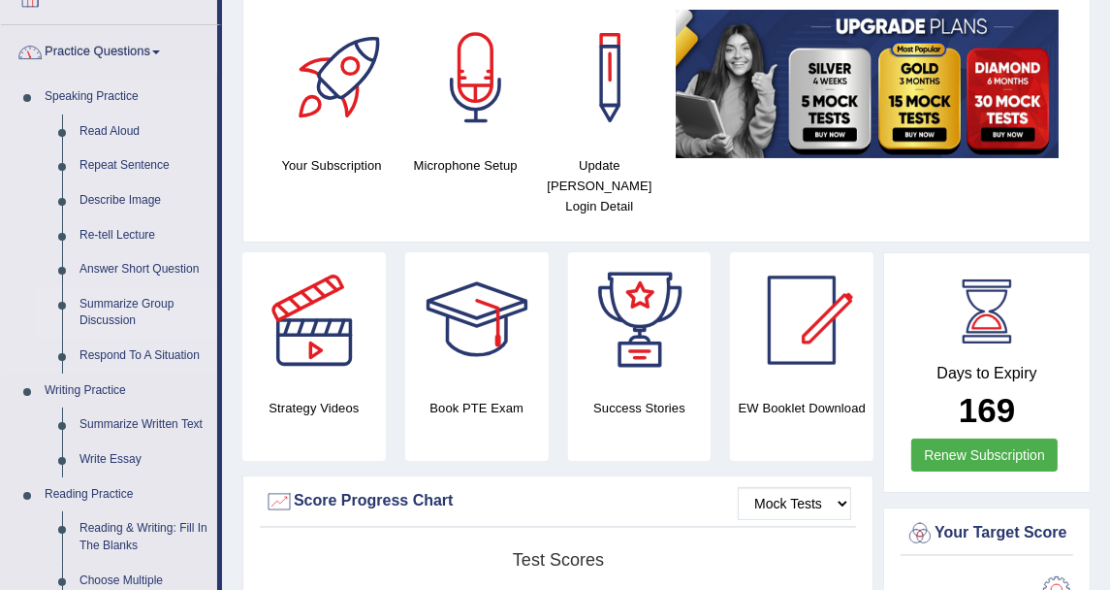
scroll to position [215, 0]
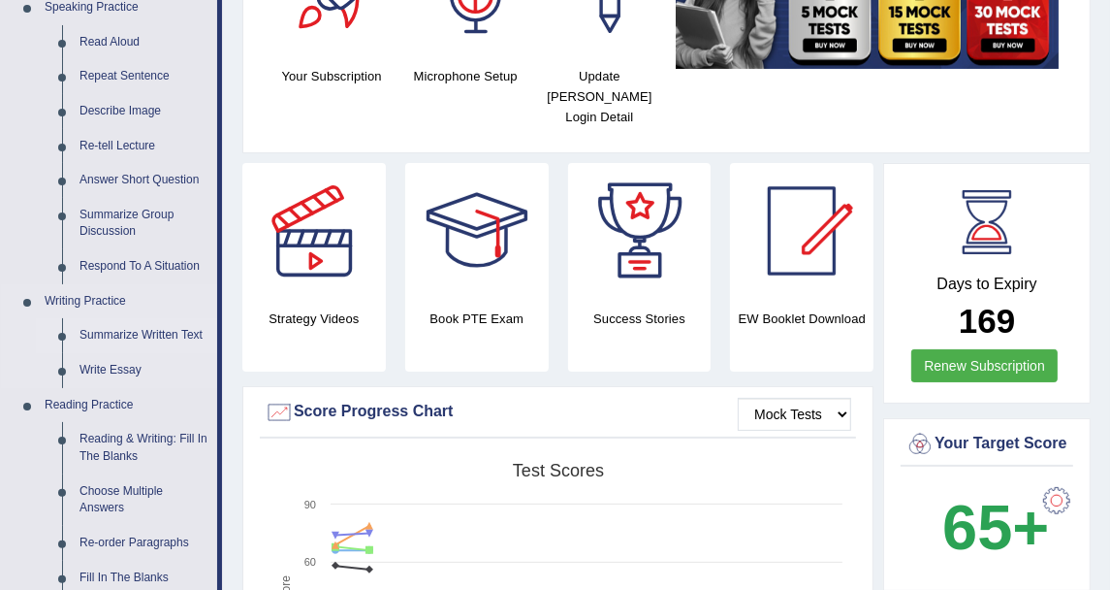
click at [138, 327] on link "Summarize Written Text" at bounding box center [144, 335] width 146 height 35
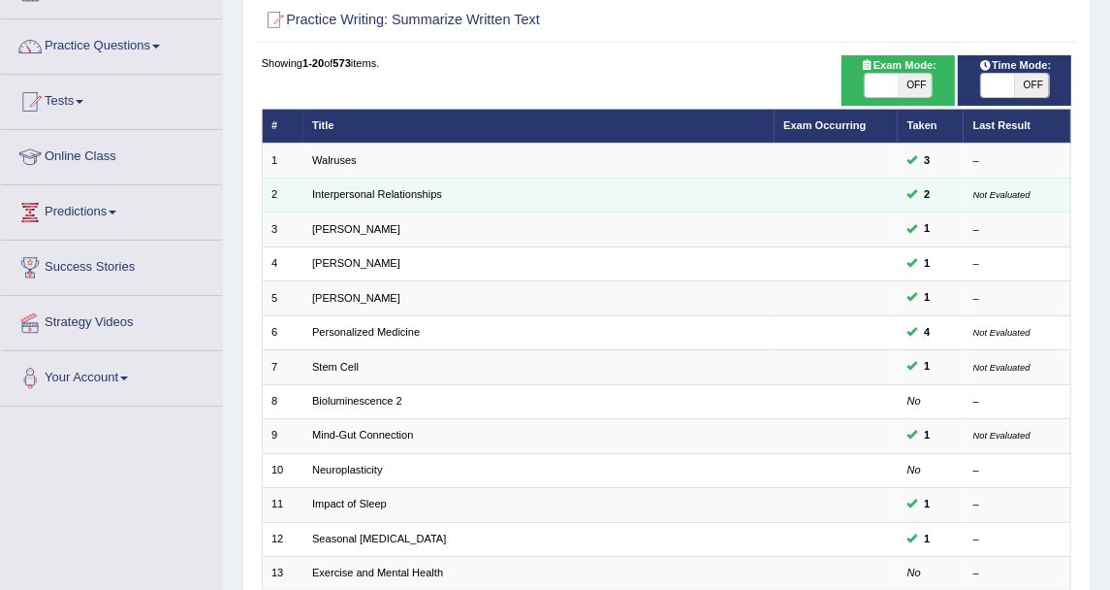
scroll to position [215, 0]
